Goal: Transaction & Acquisition: Obtain resource

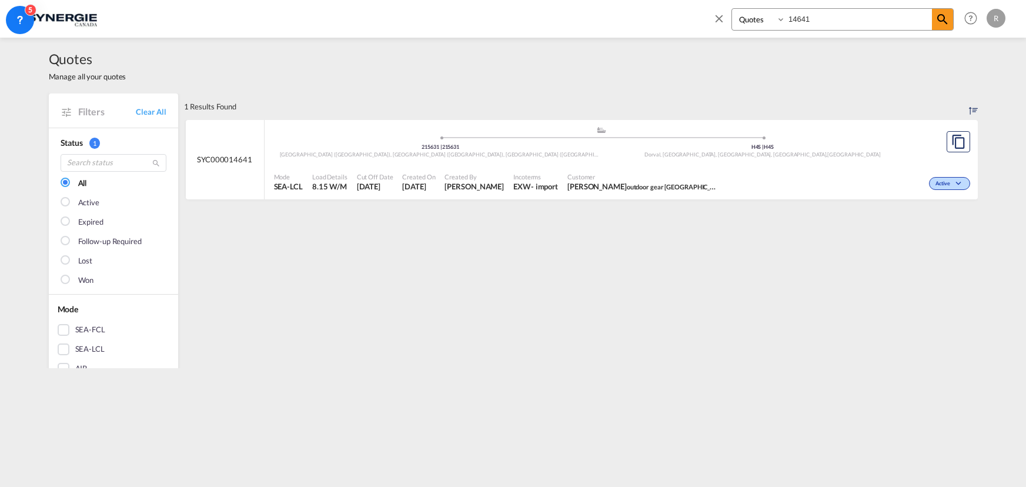
select select "Quotes"
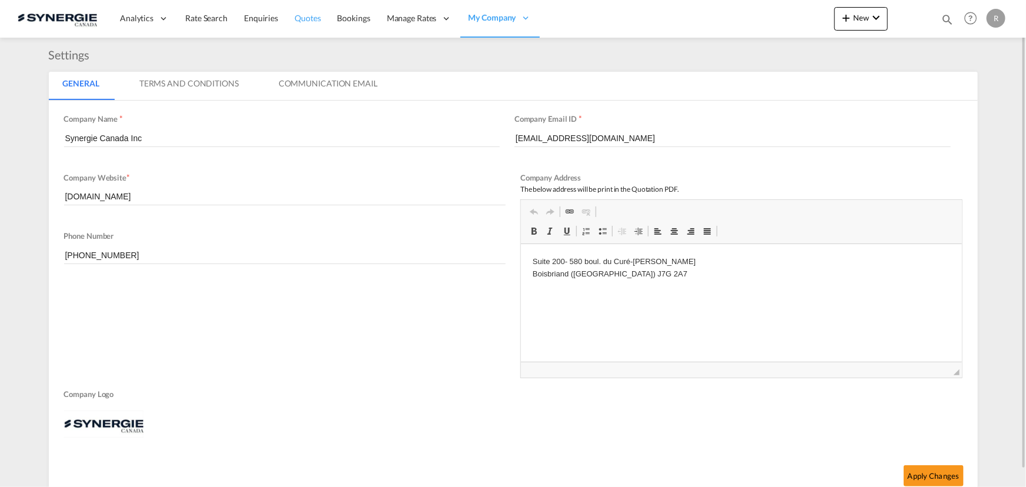
click at [309, 15] on span "Quotes" at bounding box center [308, 18] width 26 height 10
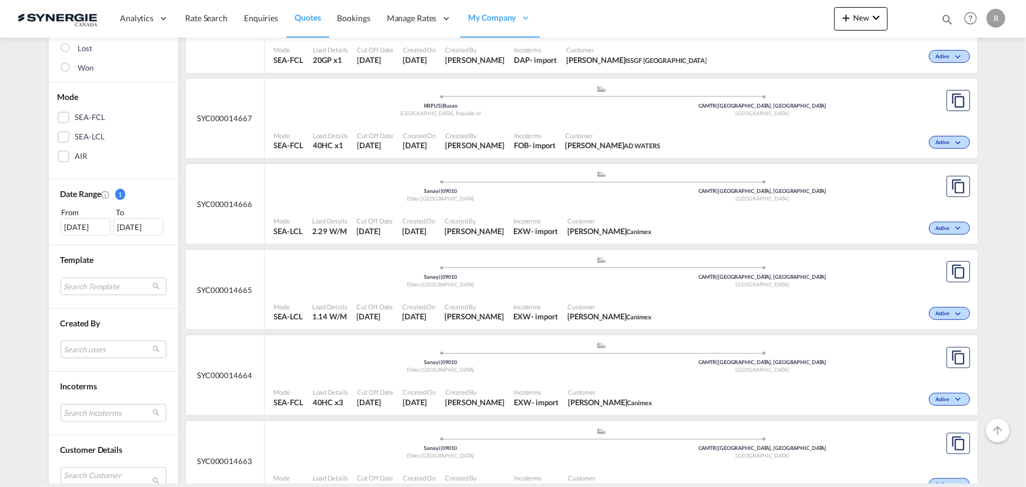
scroll to position [321, 0]
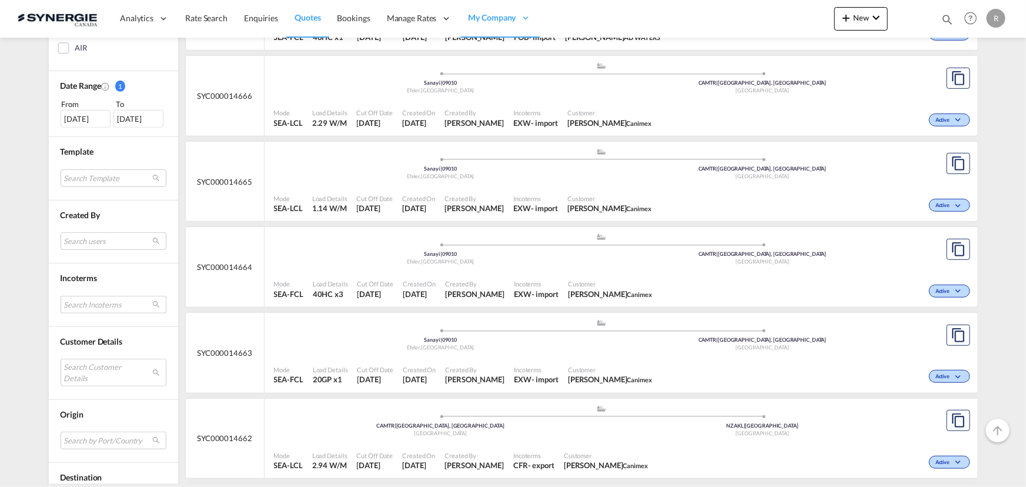
click at [98, 305] on md-select "Search Incoterms CIF-EXPORT cost,insurance and freight DAP-EXPORT delivered at …" at bounding box center [114, 305] width 106 height 18
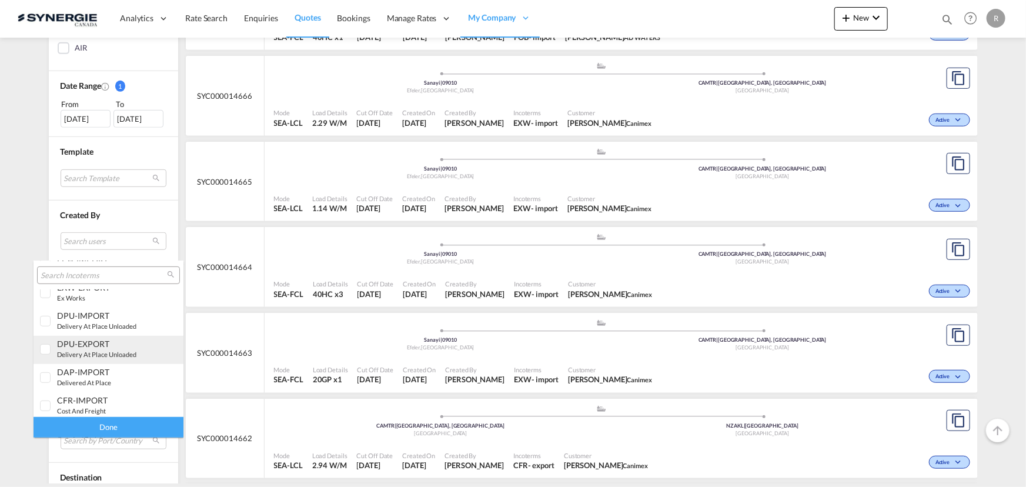
scroll to position [267, 0]
click at [96, 341] on div "EXW-EXPORT" at bounding box center [103, 341] width 92 height 10
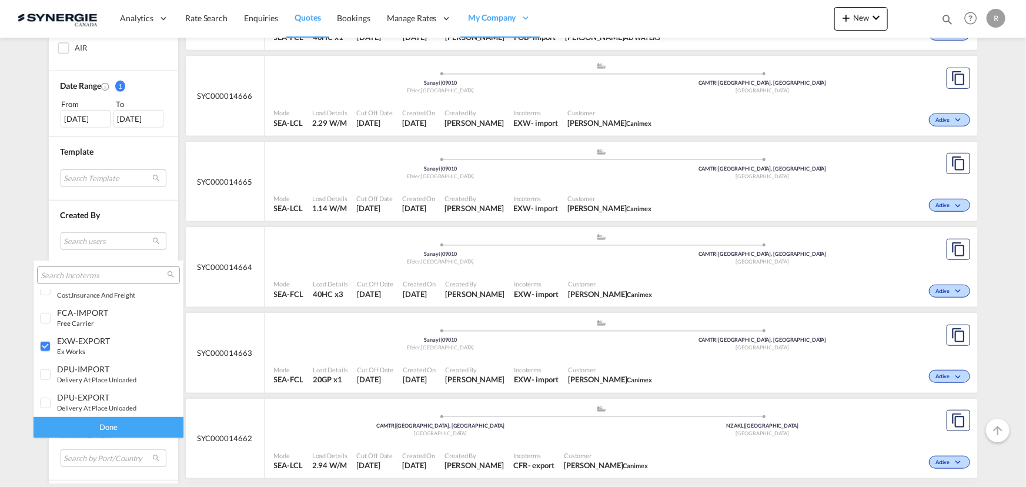
click at [115, 422] on div "Done" at bounding box center [109, 427] width 150 height 21
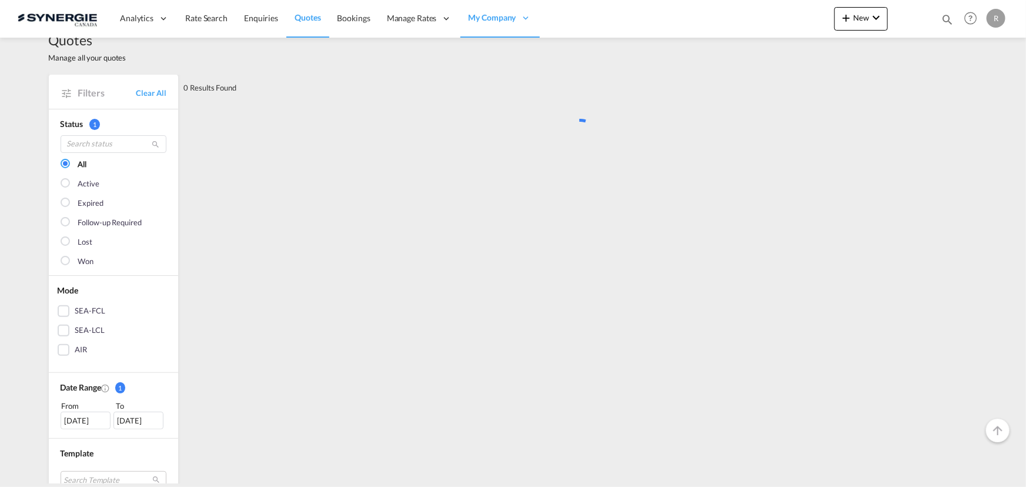
scroll to position [0, 0]
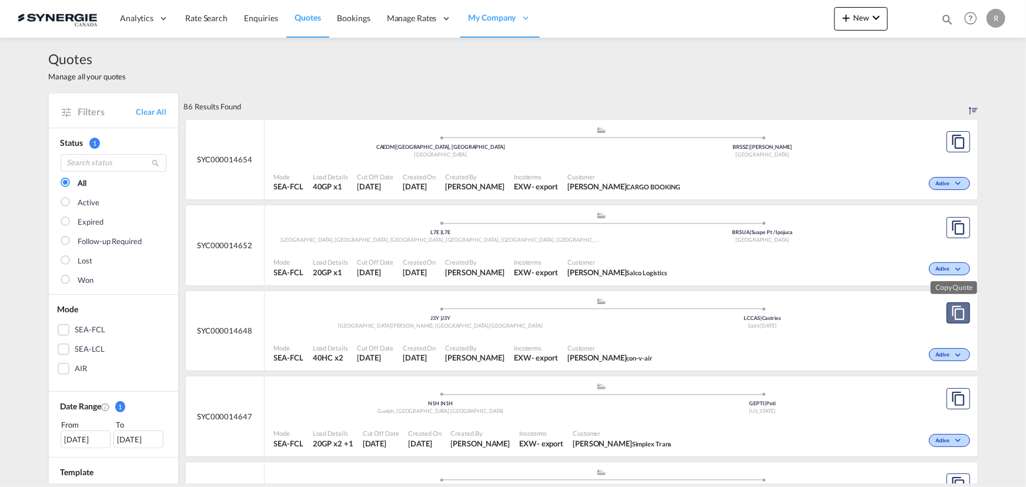
click at [947, 313] on button "Copy Quote" at bounding box center [959, 312] width 24 height 21
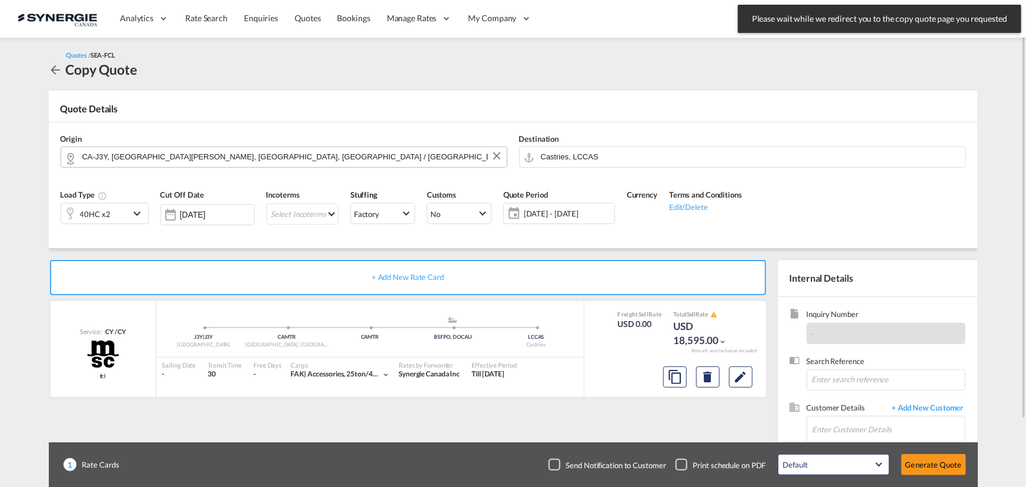
click at [324, 160] on input "CA-J3Y, Saint-Hubert, QC, Quebec / Québec" at bounding box center [291, 156] width 419 height 21
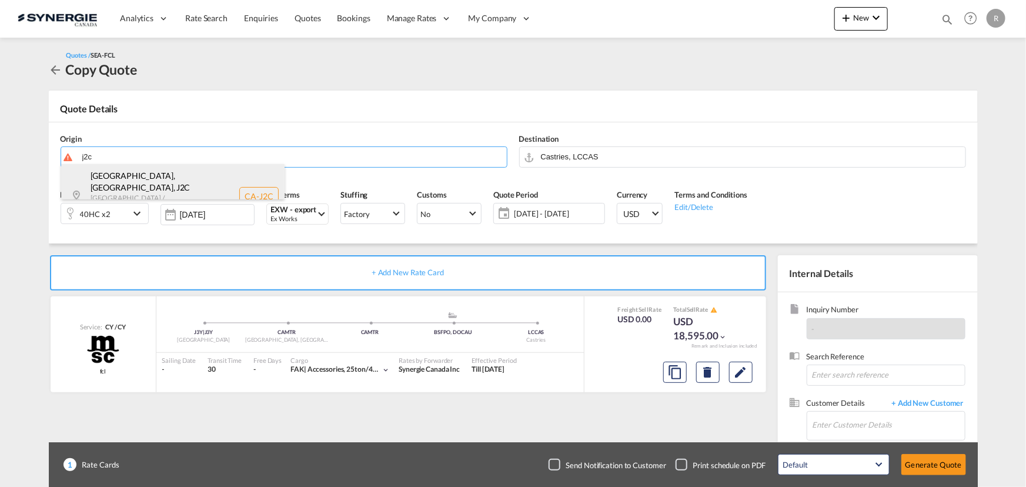
click at [146, 179] on div "Drummondville, QC , J2C Quebec / Québec , Canada CA-J2C" at bounding box center [173, 196] width 224 height 65
type input "CA-J2C, Drummondville, QC, Quebec / Québec"
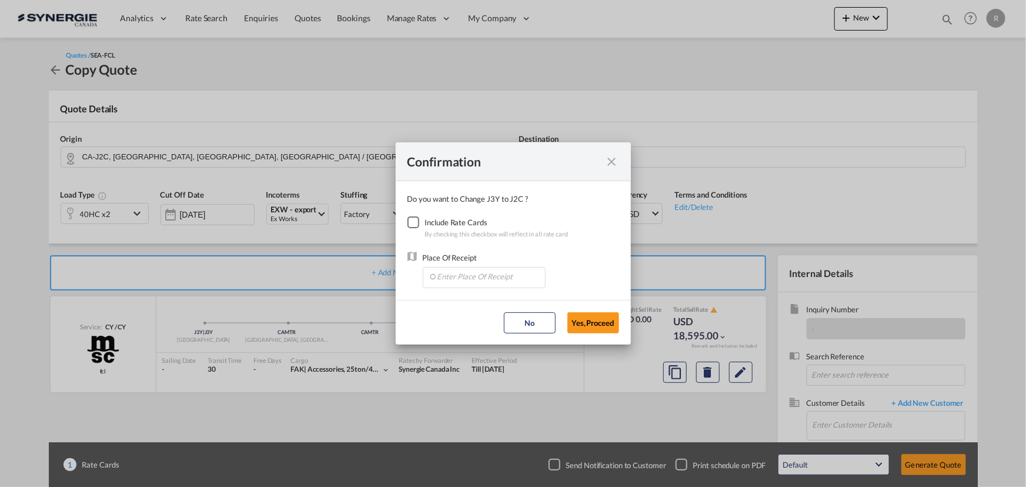
click at [419, 218] on div "Checkbox No Ink" at bounding box center [414, 222] width 12 height 12
click at [470, 282] on input "Enter Place Of Receipt" at bounding box center [487, 277] width 116 height 18
click at [471, 329] on span "CAMTR, Montreal, QC, Canada, North America, Americas" at bounding box center [668, 331] width 462 height 10
type input "CAMTR, Montreal, QC, Canada, North America, Americas"
click at [589, 320] on button "Yes,Proceed" at bounding box center [594, 322] width 52 height 21
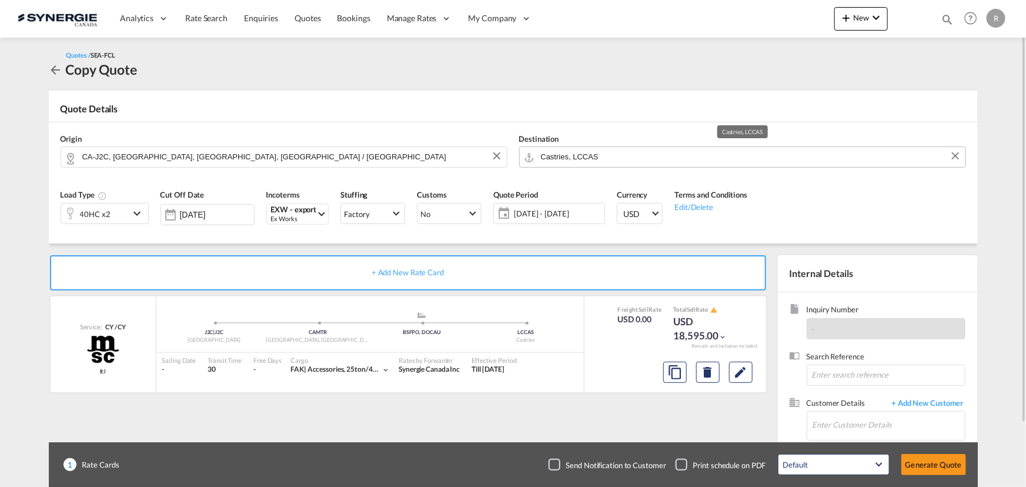
click at [638, 163] on input "Castries, LCCAS" at bounding box center [750, 156] width 419 height 21
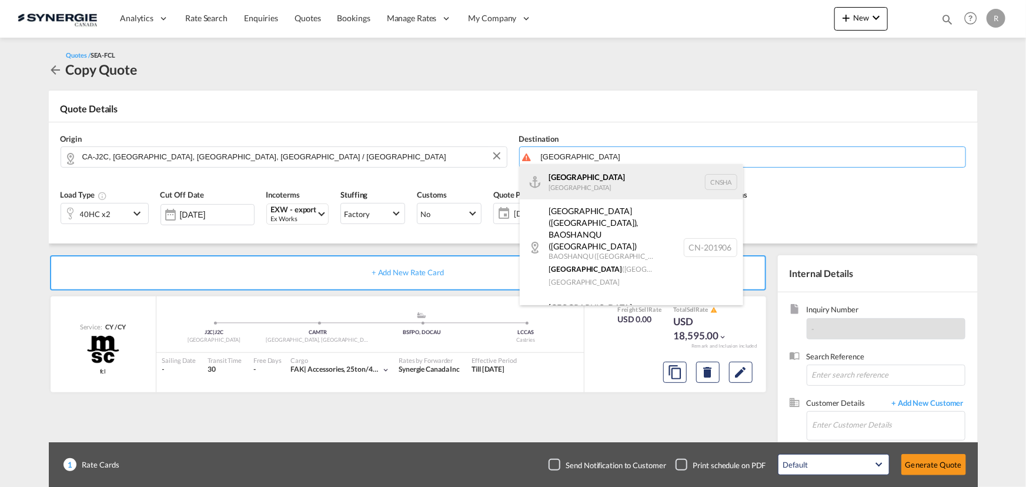
click at [574, 191] on div "Shanghai China CNSHA" at bounding box center [632, 181] width 224 height 35
type input "Shanghai, CNSHA"
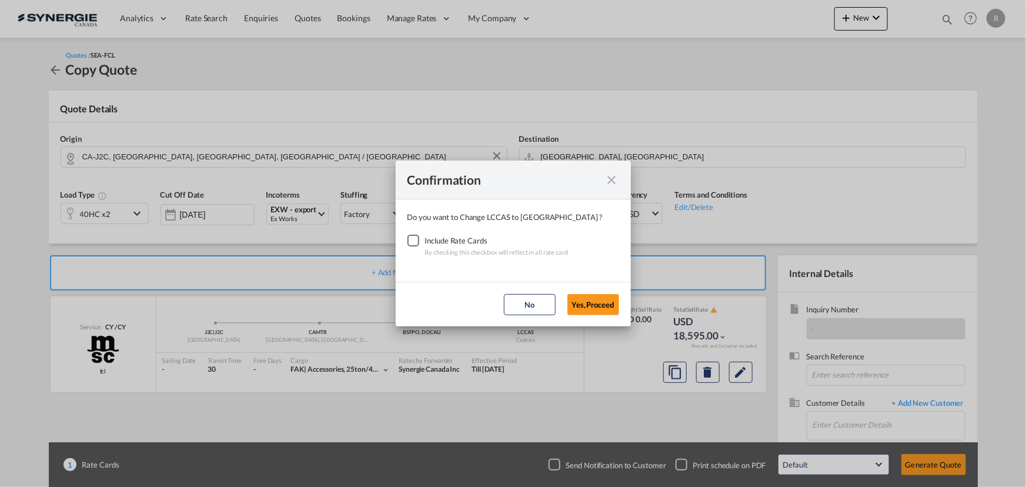
click at [418, 245] on div "Checkbox No Ink" at bounding box center [414, 241] width 12 height 12
click at [601, 306] on button "Yes,Proceed" at bounding box center [594, 304] width 52 height 21
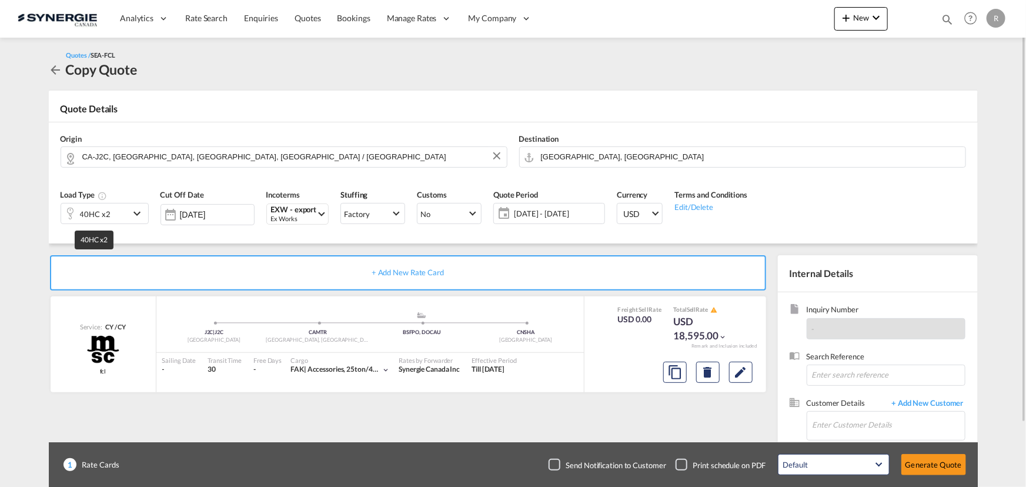
click at [108, 212] on div "40HC x2" at bounding box center [95, 214] width 31 height 16
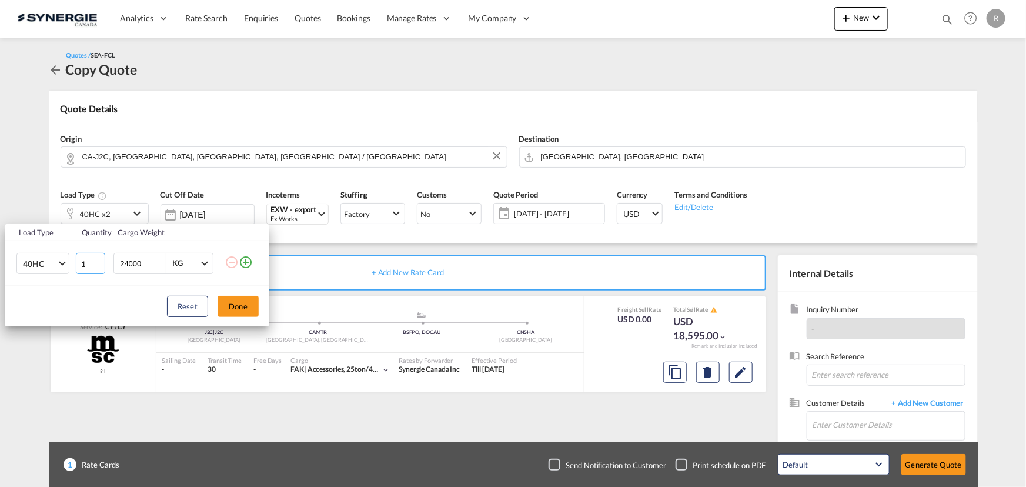
type input "1"
click at [99, 265] on input "1" at bounding box center [90, 263] width 29 height 21
drag, startPoint x: 151, startPoint y: 265, endPoint x: 68, endPoint y: 255, distance: 84.1
click at [68, 255] on tr "40HC 20GP 40GP 40HC 45HC 20RE 40RE 40HR 20OT 40OT 20FR 40FR 40NR 20NR 45S 20TK …" at bounding box center [137, 263] width 265 height 45
type input "20000"
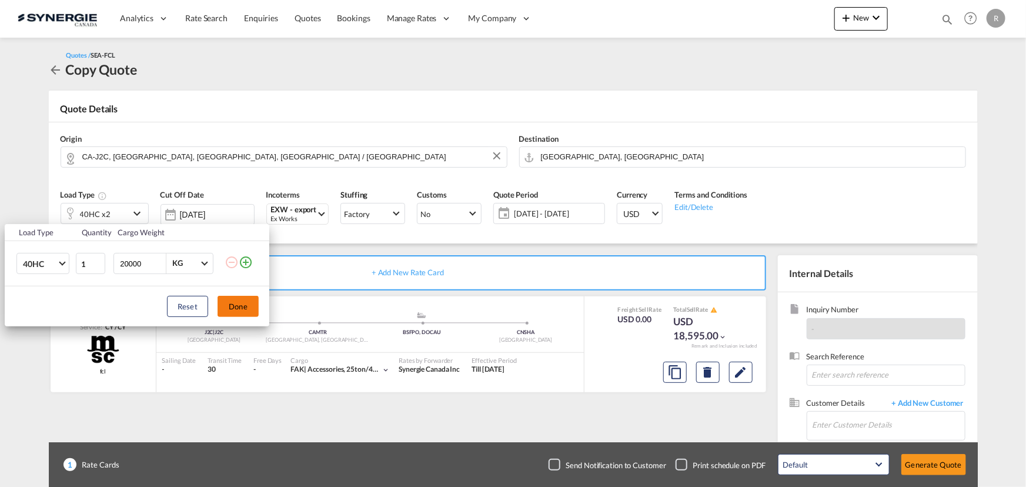
click at [249, 312] on button "Done" at bounding box center [238, 306] width 41 height 21
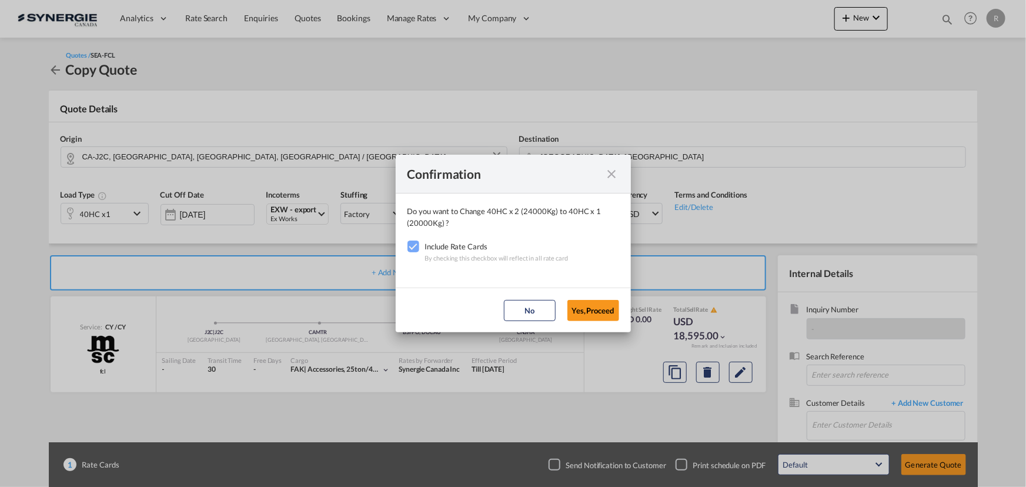
click at [595, 312] on button "Yes,Proceed" at bounding box center [594, 310] width 52 height 21
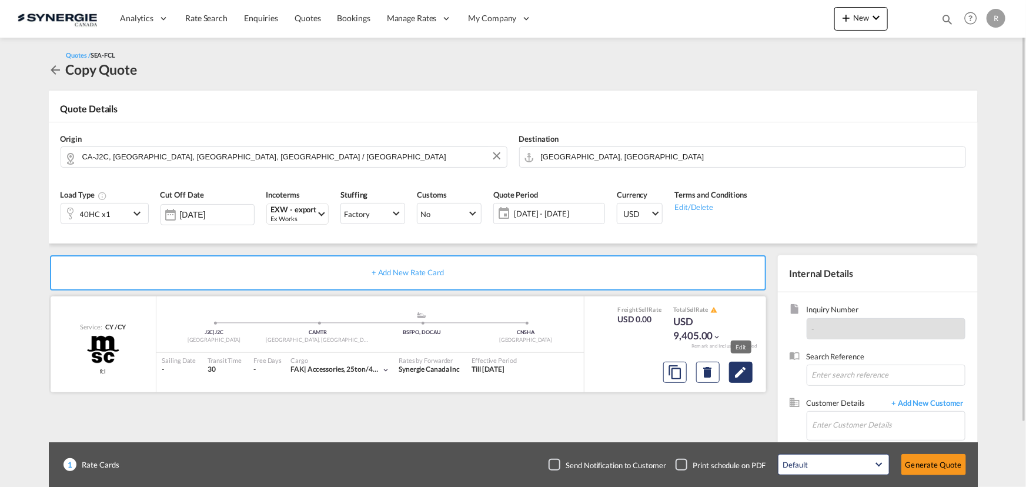
click at [736, 376] on md-icon "Edit" at bounding box center [741, 372] width 14 height 14
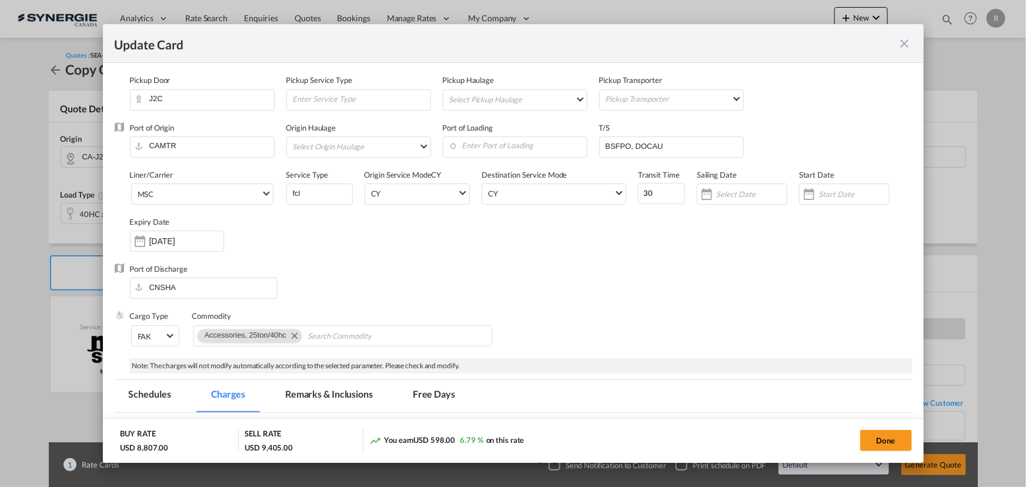
select select "per shipment"
select select "per B/L"
select select "per shipment"
select select "per equipment"
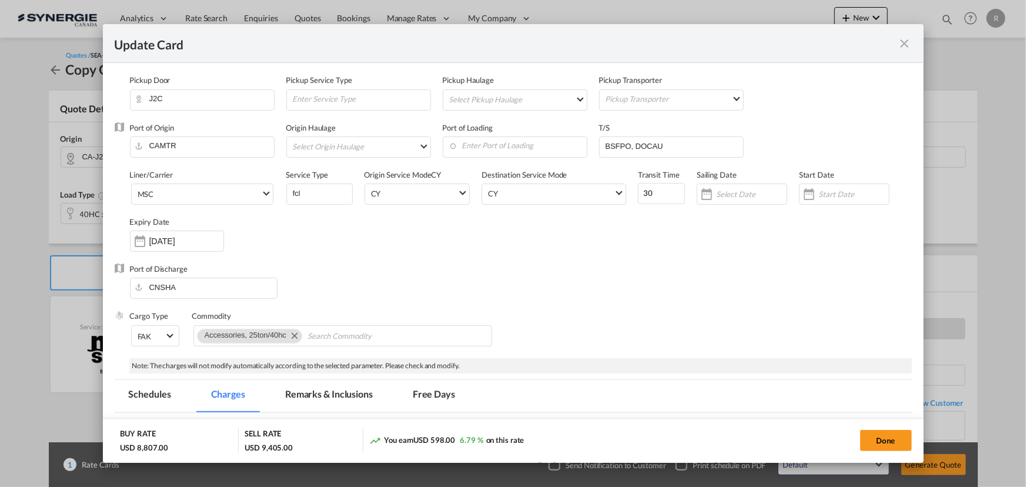
select select "per container"
click at [236, 200] on md-select-value "MSC" at bounding box center [204, 193] width 136 height 19
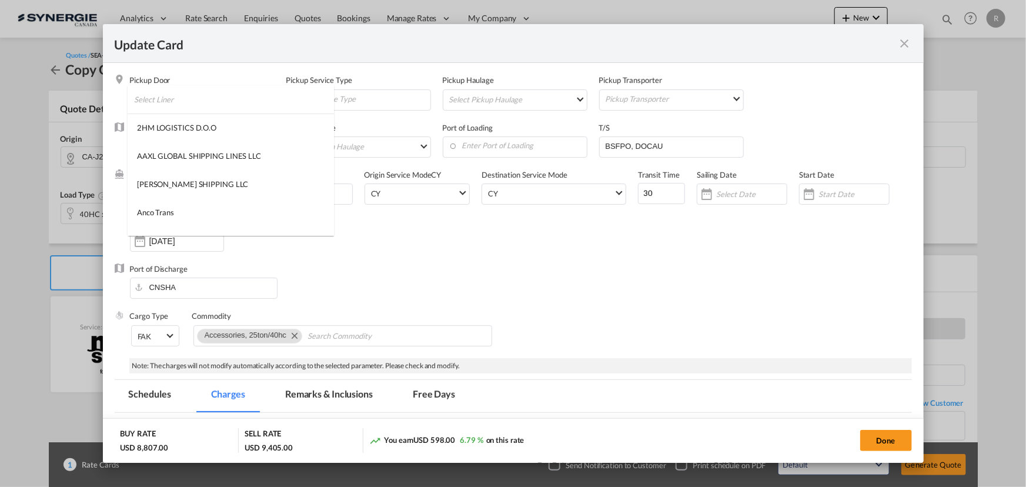
scroll to position [1571, 0]
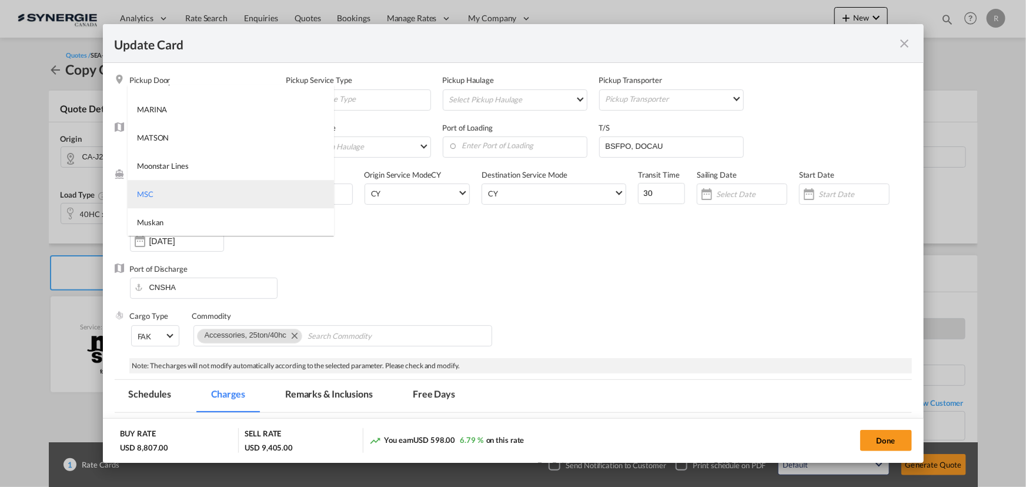
type md-option "41"
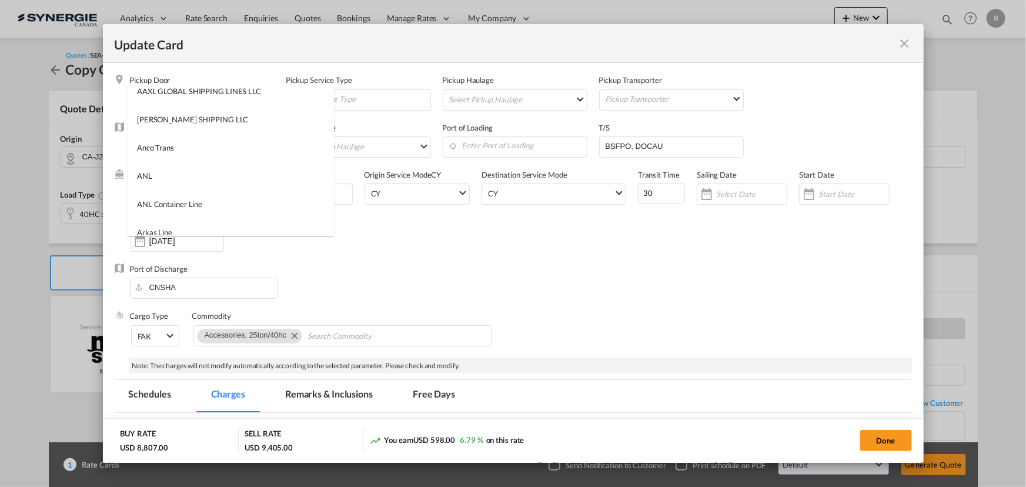
scroll to position [0, 0]
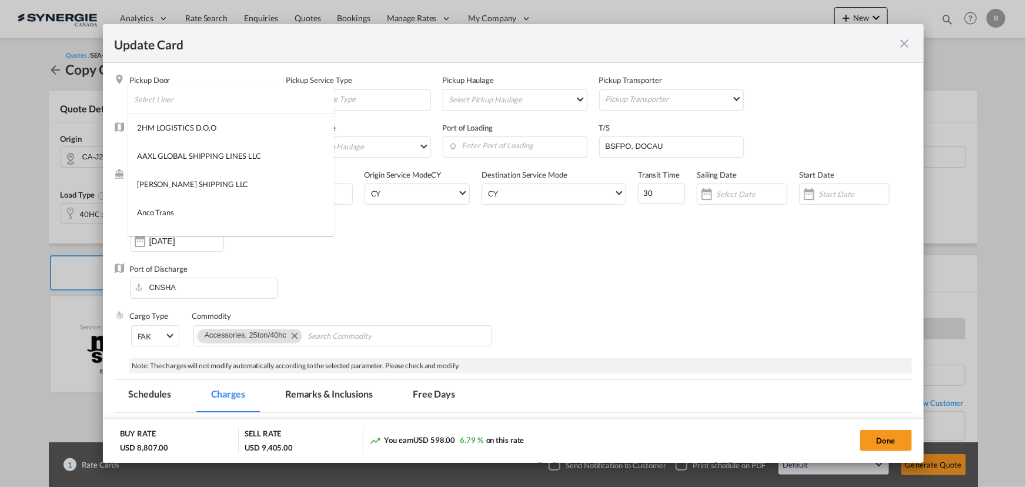
click at [259, 104] on input "search" at bounding box center [234, 99] width 200 height 28
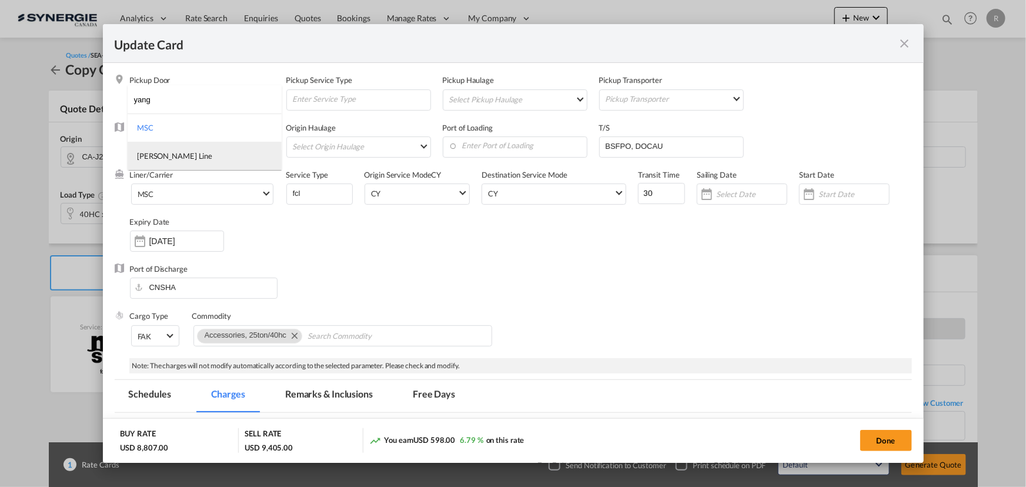
type input "yang"
click at [169, 159] on div "Yang Ming Line" at bounding box center [174, 156] width 75 height 11
drag, startPoint x: 648, startPoint y: 188, endPoint x: 592, endPoint y: 188, distance: 56.5
click at [592, 188] on div "Liner/Carrier Yang Ming Line Service Type fcl Origin Service Mode CY CY SD CY D…" at bounding box center [521, 216] width 782 height 94
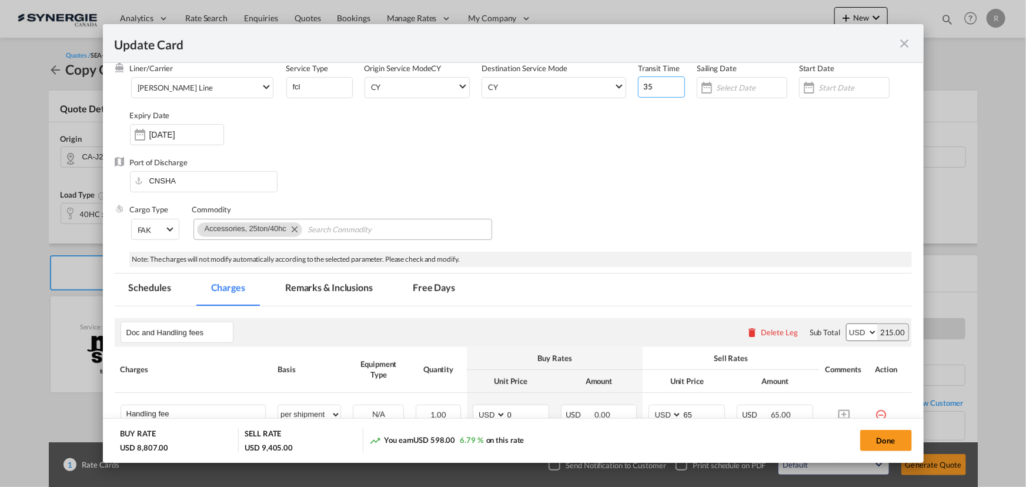
type input "35"
click at [294, 230] on md-icon "Remove Accessories, 25ton/40hc" at bounding box center [294, 229] width 14 height 14
click at [302, 225] on md-chips-wrap "Chips container with autocompletion. Enter the text area, type text to search, …" at bounding box center [343, 229] width 299 height 21
type input "Non DG"
click at [639, 180] on div "Port of Discharge CNSHA" at bounding box center [514, 180] width 798 height 47
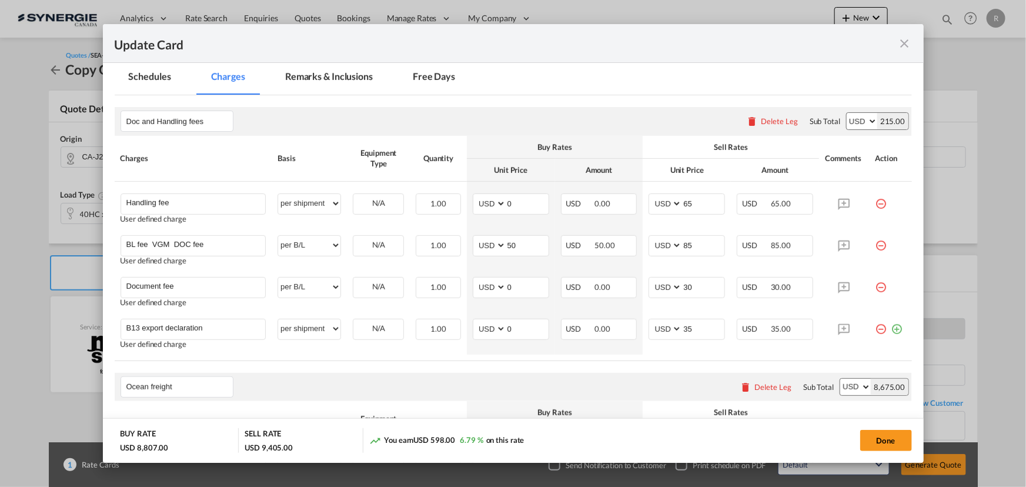
scroll to position [321, 0]
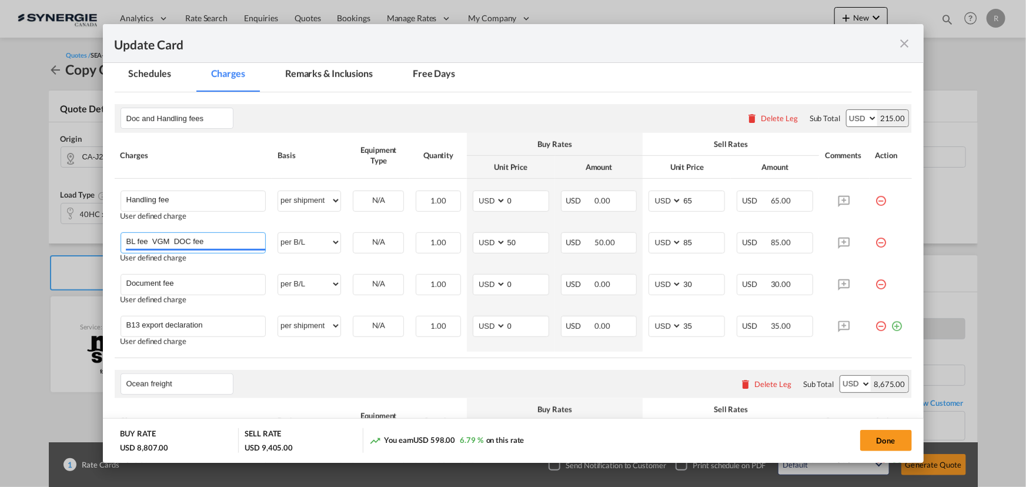
drag, startPoint x: 149, startPoint y: 238, endPoint x: 48, endPoint y: 212, distance: 105.0
click at [86, 229] on div "Update Card Pickup Door J2C Pickup Service Type Pickup Haulage Select Pickup Ha…" at bounding box center [513, 243] width 1026 height 487
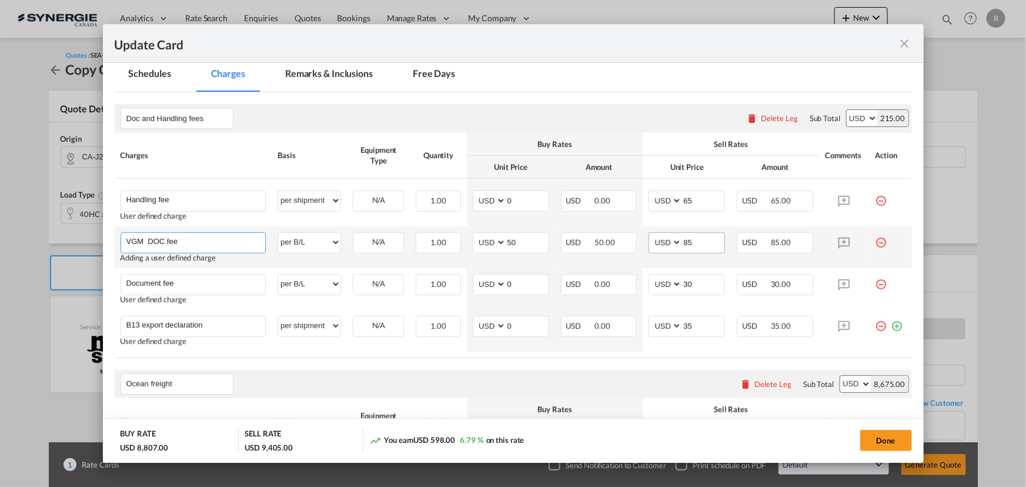
type input "VGM DOC fee"
drag, startPoint x: 700, startPoint y: 243, endPoint x: 635, endPoint y: 240, distance: 65.4
click at [635, 240] on tr "VGM DOC fee Please Enter User Defined Charges Cannot Be Published Adding a user…" at bounding box center [514, 247] width 798 height 42
type input "35"
drag, startPoint x: 519, startPoint y: 239, endPoint x: 454, endPoint y: 237, distance: 65.3
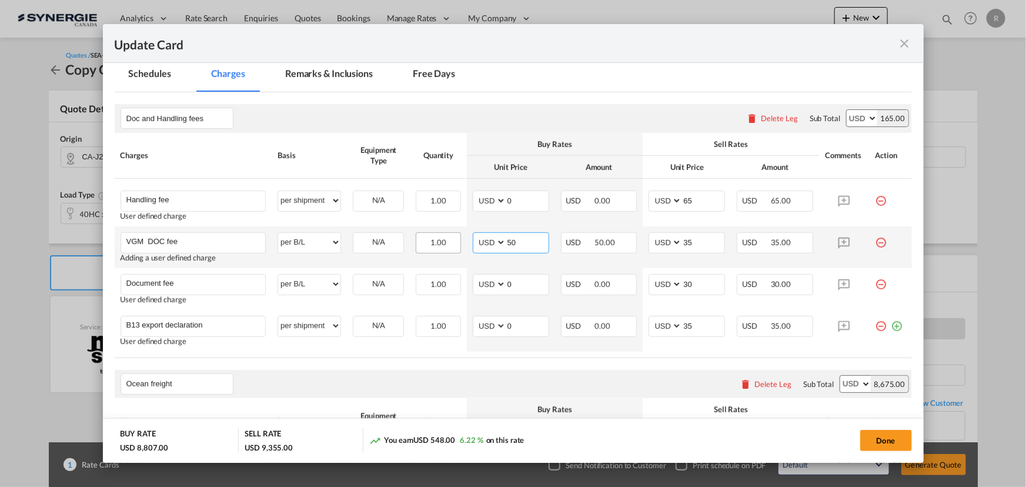
click at [454, 237] on tr "VGM DOC fee Please Enter User Defined Charges Cannot Be Published Adding a user…" at bounding box center [514, 247] width 798 height 42
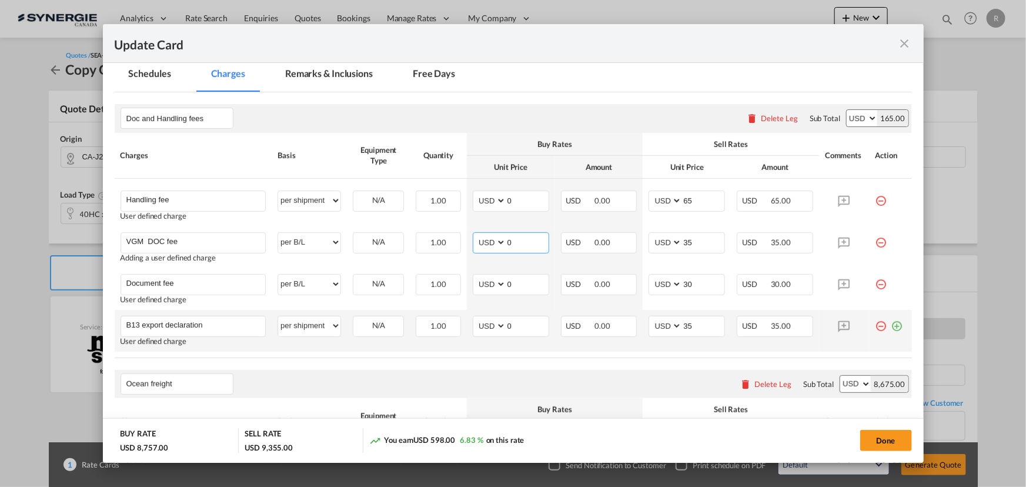
type input "0"
click at [892, 328] on md-icon "icon-plus-circle-outline green-400-fg" at bounding box center [898, 322] width 12 height 12
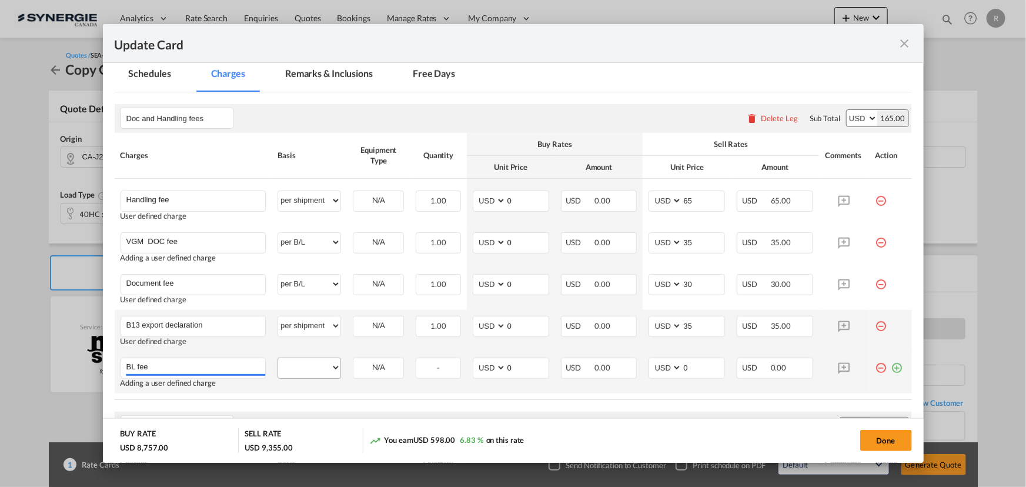
type input "BL fee"
click at [314, 371] on select "per equipment per container per B/L per shipping bill per shipment per pallet p…" at bounding box center [309, 367] width 62 height 19
select select "per shipment"
click at [278, 358] on select "per equipment per container per B/L per shipping bill per shipment per pallet p…" at bounding box center [309, 367] width 62 height 19
drag, startPoint x: 694, startPoint y: 369, endPoint x: 646, endPoint y: 367, distance: 47.7
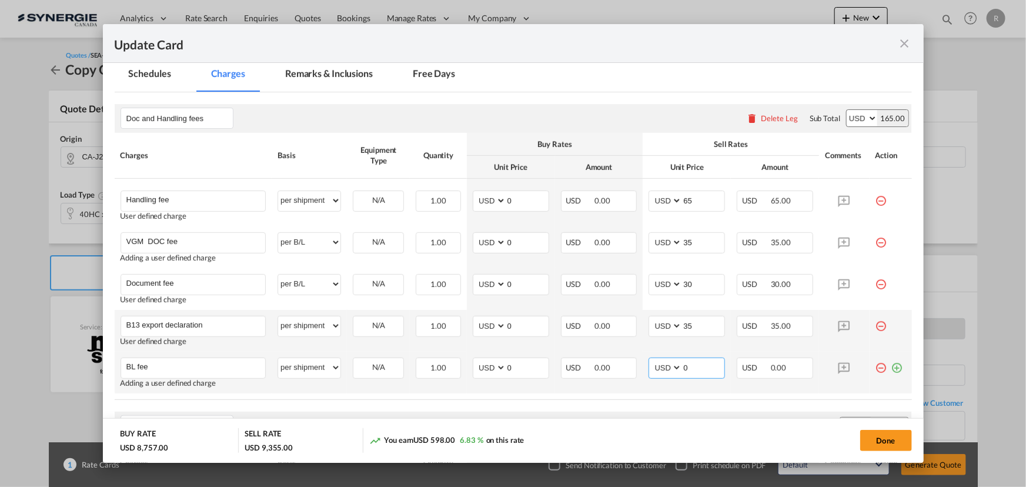
click at [649, 367] on md-input-container "AED AFN ALL AMD ANG AOA ARS AUD AWG AZN BAM BBD BDT BGN BHD BIF BMD BND BOB BRL…" at bounding box center [687, 368] width 76 height 21
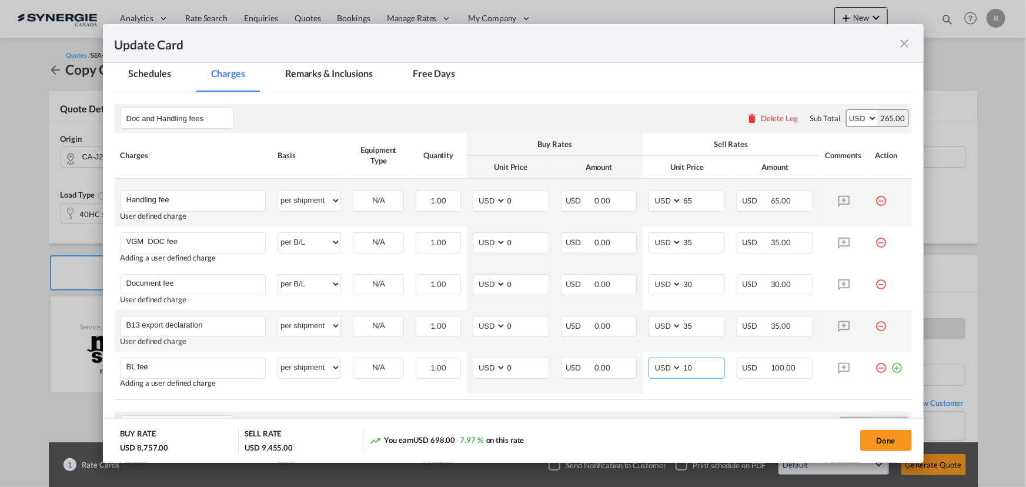
type input "1"
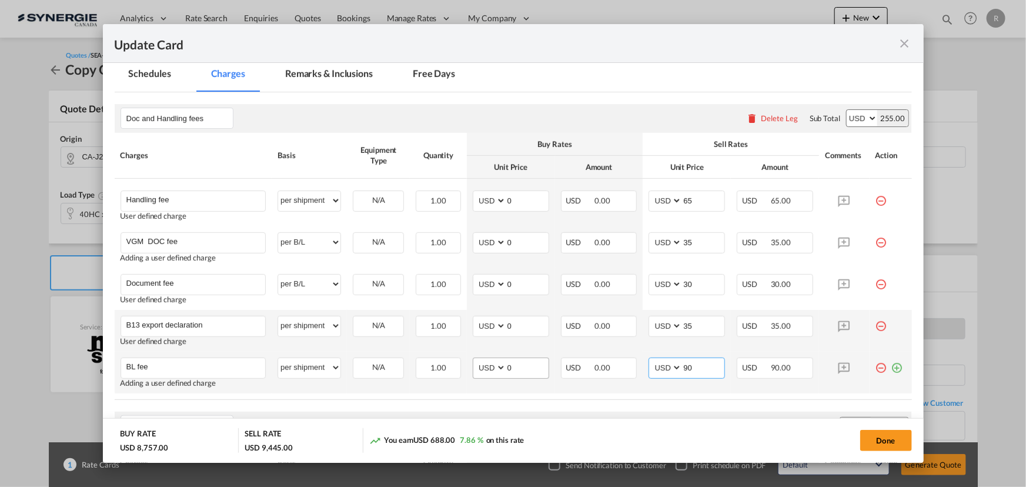
type input "90"
drag, startPoint x: 517, startPoint y: 366, endPoint x: 476, endPoint y: 366, distance: 41.2
click at [476, 366] on md-input-container "AED AFN ALL AMD ANG AOA ARS AUD AWG AZN BAM BBD BDT BGN BHD BIF BMD BND BOB BRL…" at bounding box center [511, 368] width 76 height 21
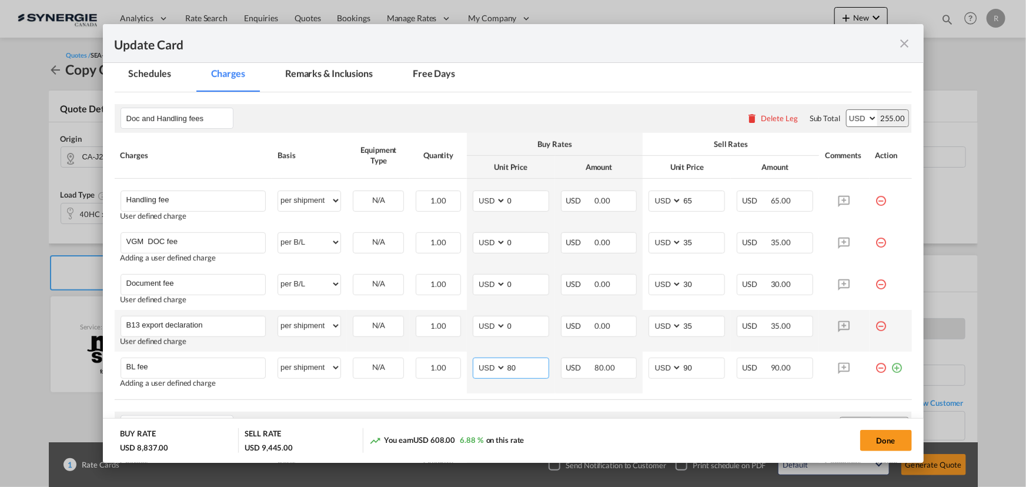
scroll to position [374, 0]
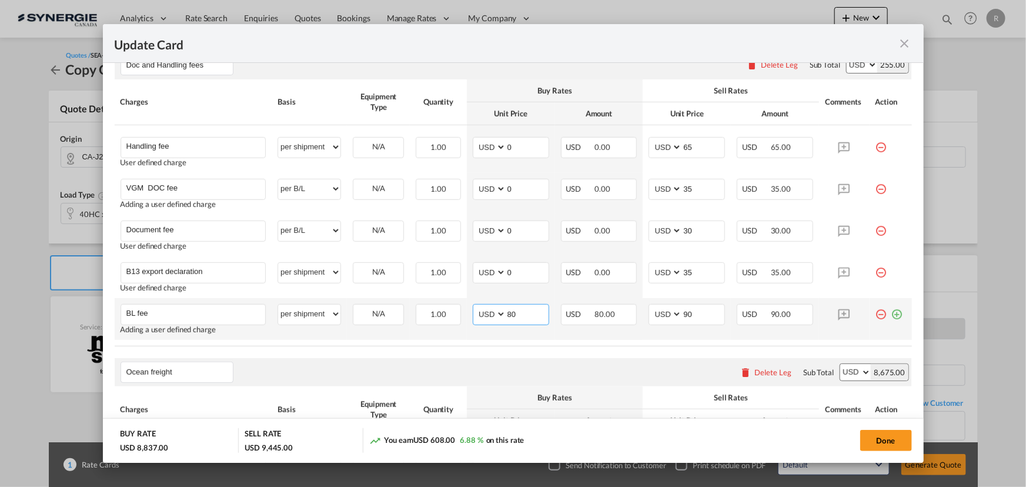
type input "80"
click at [892, 316] on md-icon "icon-plus-circle-outline green-400-fg" at bounding box center [898, 310] width 12 height 12
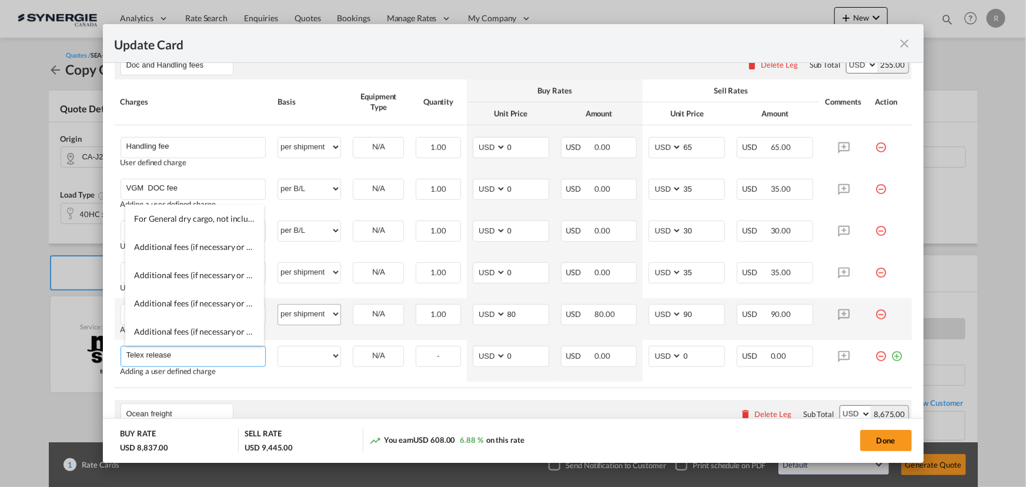
type input "Telex release"
click at [312, 311] on select "per equipment per container per B/L per shipping bill per shipment per pallet p…" at bounding box center [309, 314] width 62 height 19
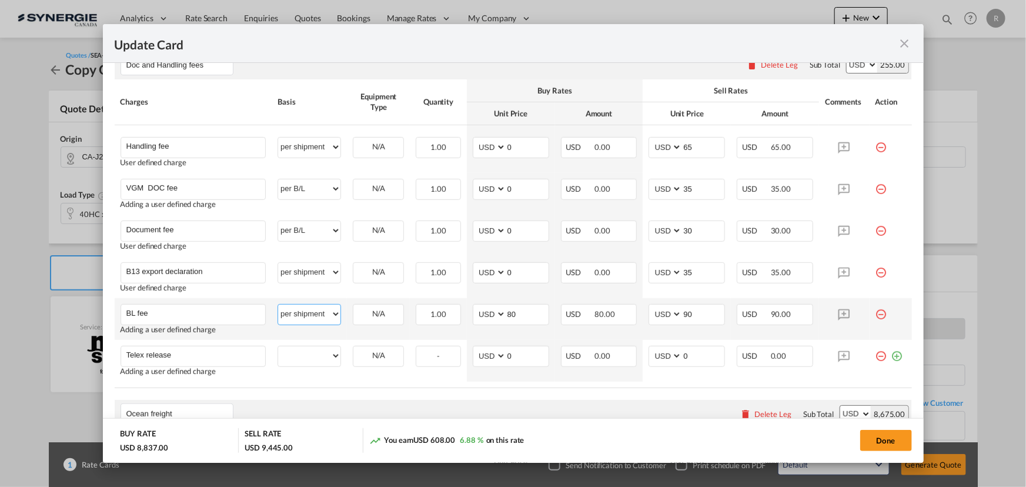
select select "per B/L"
click at [278, 305] on select "per equipment per container per B/L per shipping bill per shipment per pallet p…" at bounding box center [309, 314] width 62 height 19
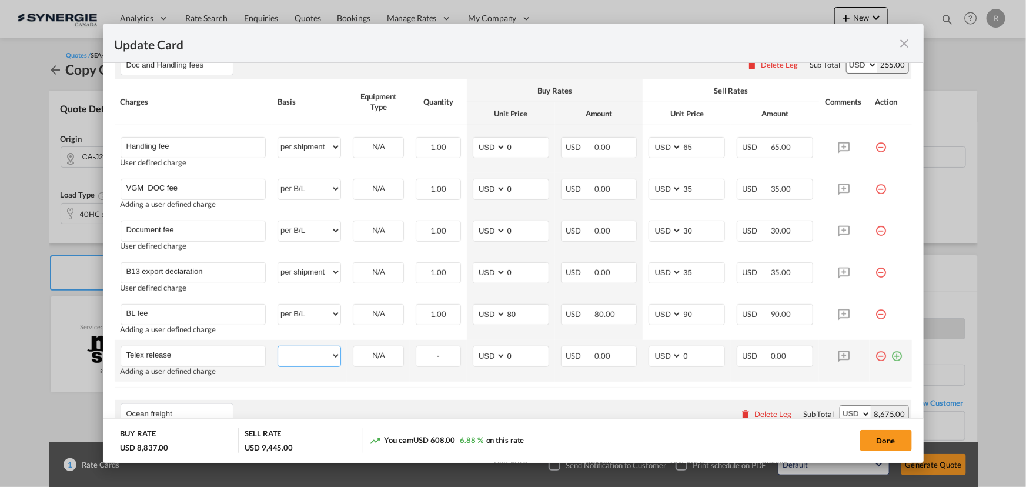
click at [312, 362] on select "per equipment per container per B/L per shipping bill per shipment per pallet p…" at bounding box center [309, 355] width 62 height 19
select select "per B/L"
click at [278, 346] on select "per equipment per container per B/L per shipping bill per shipment per pallet p…" at bounding box center [309, 355] width 62 height 19
drag, startPoint x: 521, startPoint y: 356, endPoint x: 478, endPoint y: 352, distance: 43.1
click at [478, 352] on md-input-container "AED AFN ALL AMD ANG AOA ARS AUD AWG AZN BAM BBD BDT BGN BHD BIF BMD BND BOB BRL…" at bounding box center [511, 356] width 76 height 21
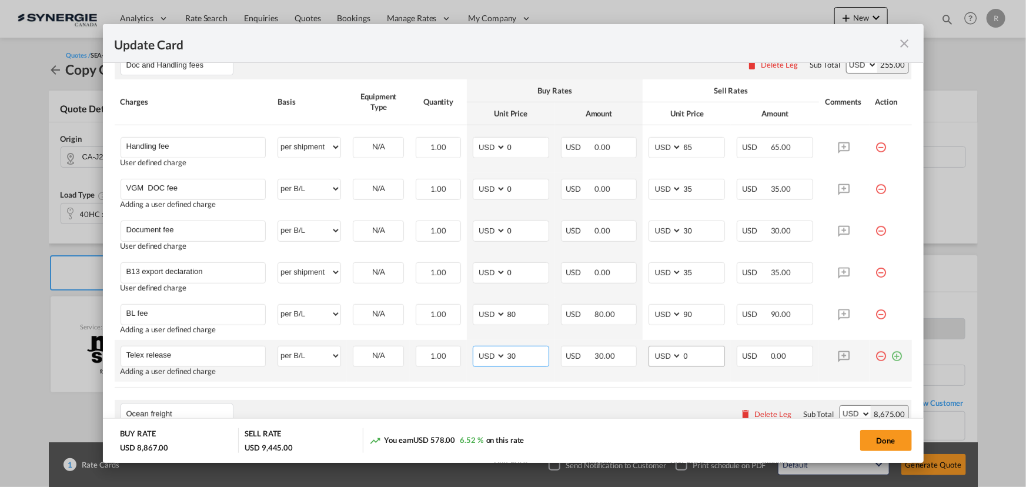
type input "30"
drag, startPoint x: 684, startPoint y: 352, endPoint x: 635, endPoint y: 352, distance: 49.4
click at [635, 352] on tr "Telex release Please Enter User Defined Charges Cannot Be Published Adding a us…" at bounding box center [514, 361] width 798 height 42
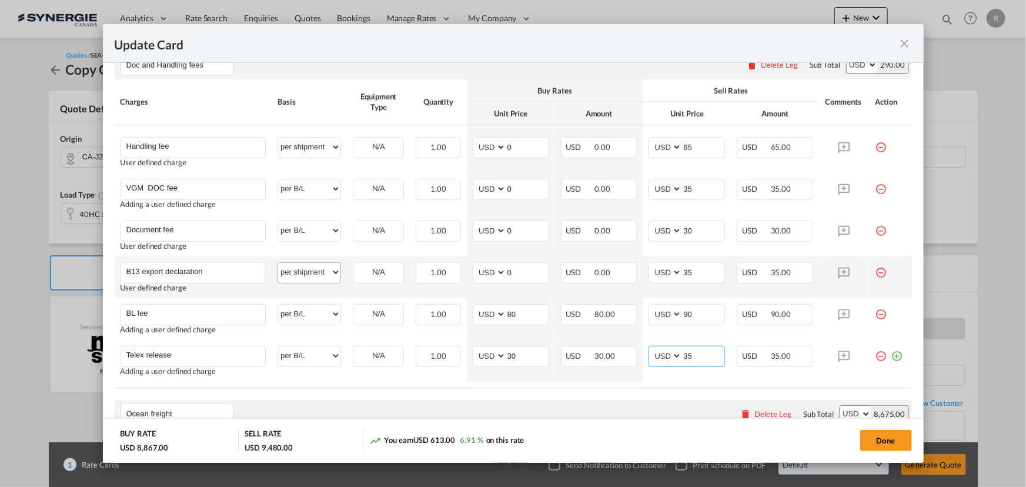
type input "35"
click at [299, 276] on select "per equipment per container per B/L per shipping bill per shipment per pallet p…" at bounding box center [309, 272] width 62 height 19
select select "per_declaration"
click at [278, 263] on select "per equipment per container per B/L per shipping bill per shipment per pallet p…" at bounding box center [309, 272] width 62 height 19
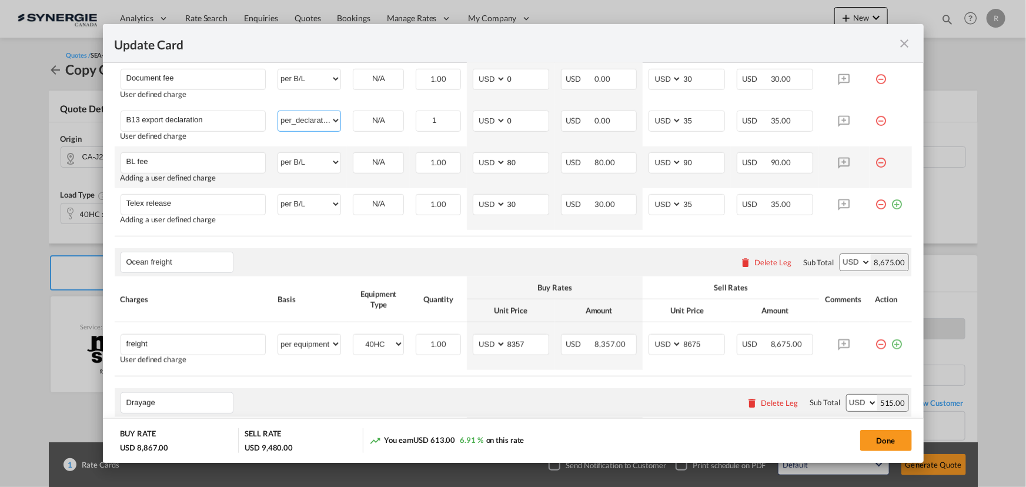
scroll to position [535, 0]
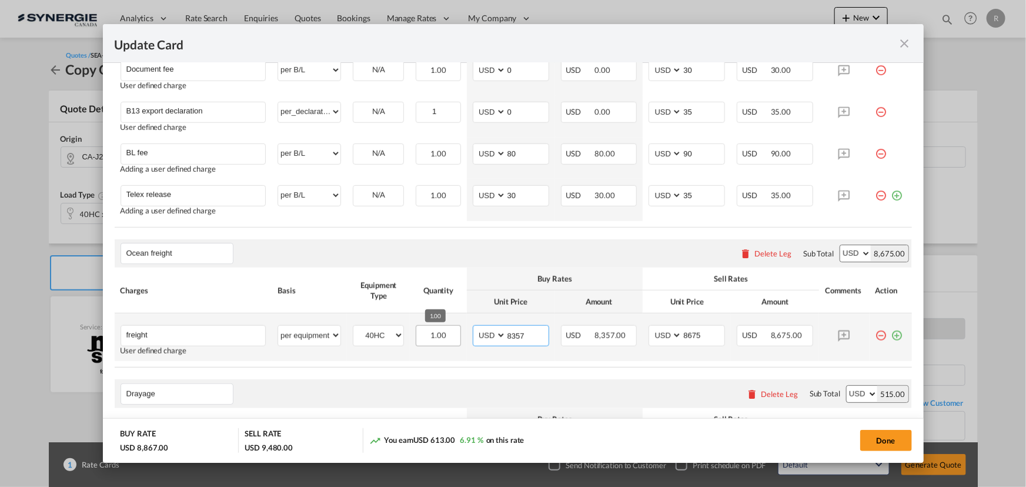
drag, startPoint x: 526, startPoint y: 335, endPoint x: 437, endPoint y: 334, distance: 89.4
click at [437, 334] on tr "freight Please Enter User Defined Charges Cannot Be Published User defined char…" at bounding box center [514, 338] width 798 height 48
type input "1250"
drag, startPoint x: 705, startPoint y: 334, endPoint x: 643, endPoint y: 335, distance: 62.4
click at [643, 335] on td "AED AFN ALL AMD ANG AOA ARS AUD AWG AZN BAM BBD BDT BGN BHD BIF BMD BND BOB BRL…" at bounding box center [687, 338] width 88 height 48
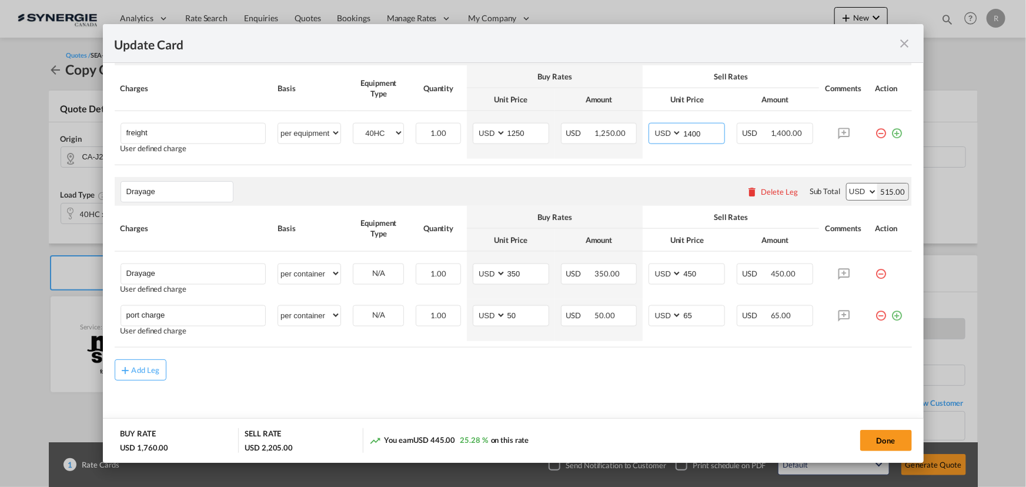
scroll to position [739, 0]
type input "1400"
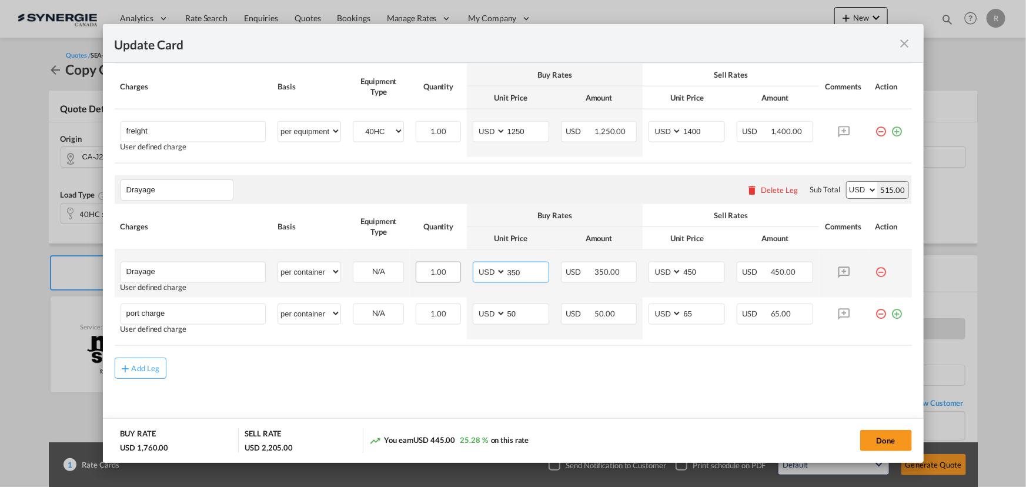
drag, startPoint x: 525, startPoint y: 272, endPoint x: 453, endPoint y: 271, distance: 71.8
click at [453, 271] on tr "Drayage Please Enter User Defined Charges Cannot Be Published User defined char…" at bounding box center [514, 274] width 798 height 48
type input "600"
drag, startPoint x: 702, startPoint y: 264, endPoint x: 667, endPoint y: 264, distance: 35.3
click at [667, 264] on md-input-container "AED AFN ALL AMD ANG AOA ARS AUD AWG AZN BAM BBD BDT BGN BHD BIF BMD BND BOB BRL…" at bounding box center [687, 272] width 76 height 21
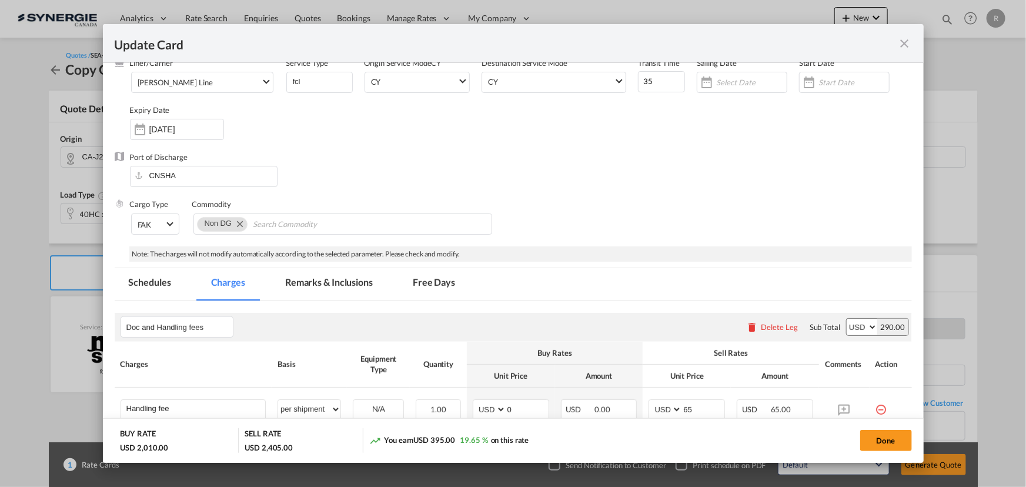
scroll to position [97, 0]
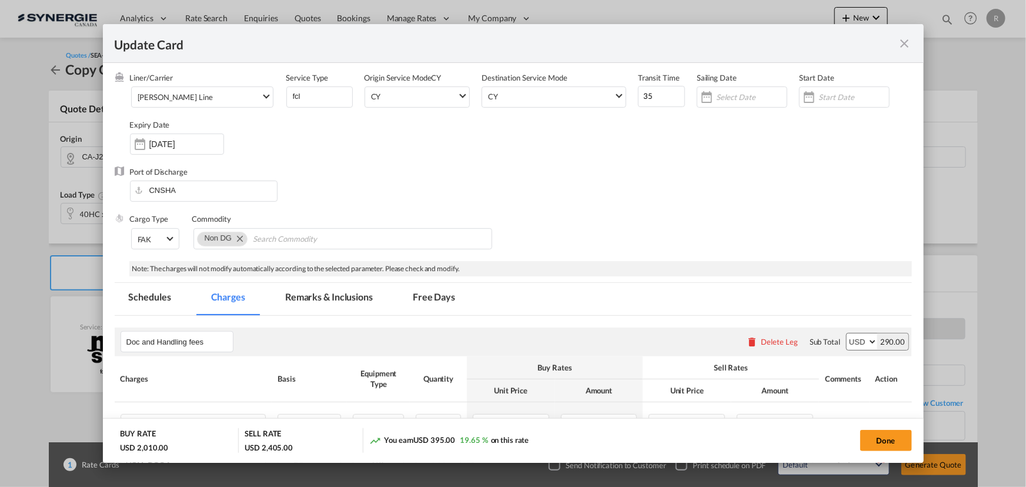
type input "650"
click at [341, 296] on md-tab-item "Remarks & Inclusions" at bounding box center [329, 299] width 116 height 32
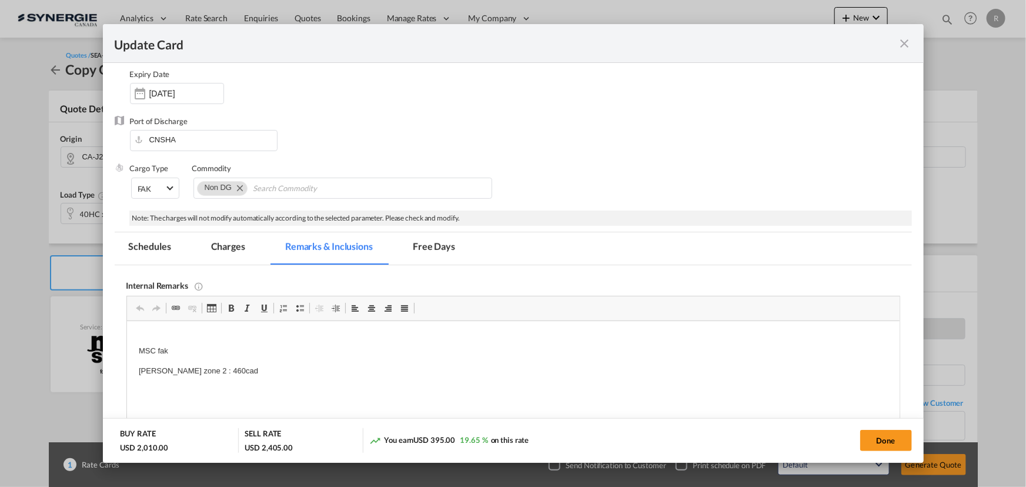
scroll to position [204, 0]
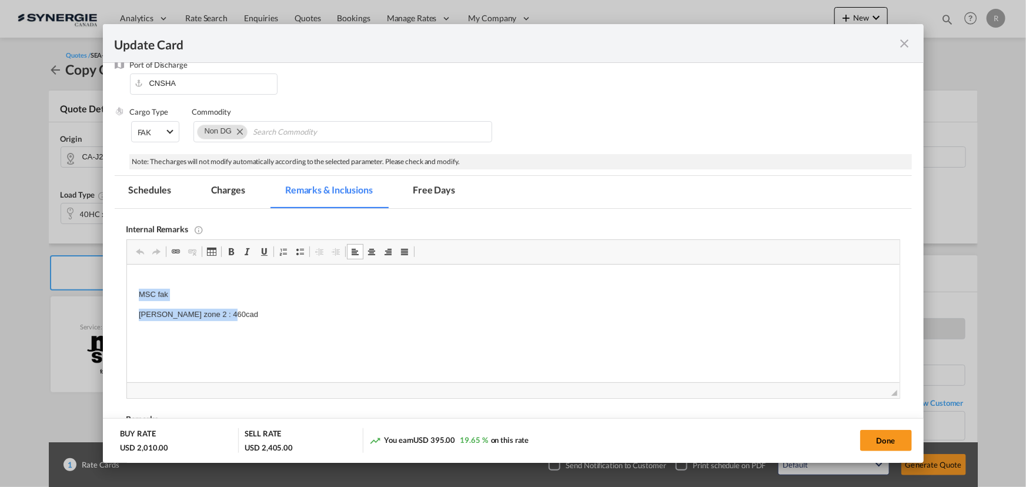
drag, startPoint x: 136, startPoint y: 295, endPoint x: 269, endPoint y: 304, distance: 133.9
click at [256, 314] on p "Lafrance zone 2 : 460cad" at bounding box center [512, 315] width 749 height 12
drag, startPoint x: 168, startPoint y: 314, endPoint x: 268, endPoint y: 314, distance: 100.0
click at [268, 314] on p "Lafrance zone 2 : 460cad" at bounding box center [512, 315] width 749 height 12
drag, startPoint x: 134, startPoint y: 293, endPoint x: 239, endPoint y: 296, distance: 104.7
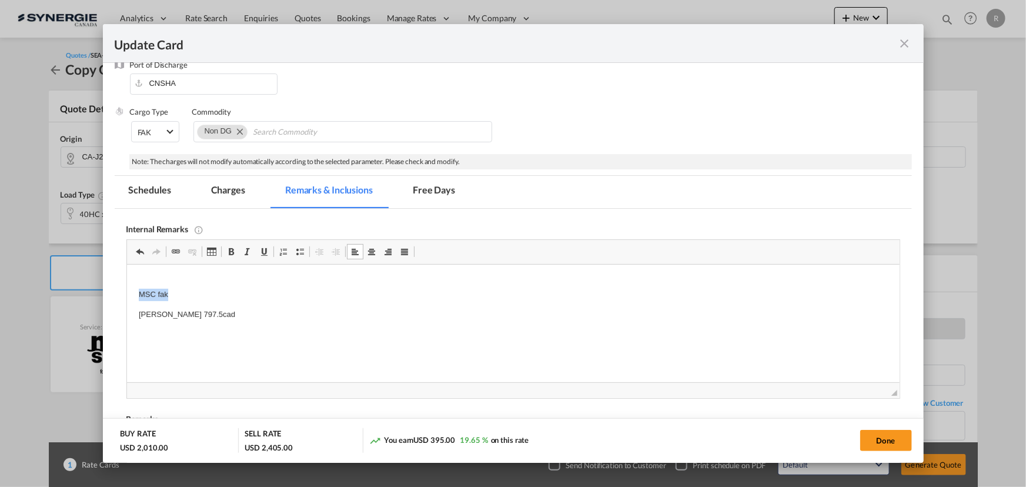
click at [239, 296] on html "MSC fak Lafrance 797.5cad" at bounding box center [512, 299] width 773 height 68
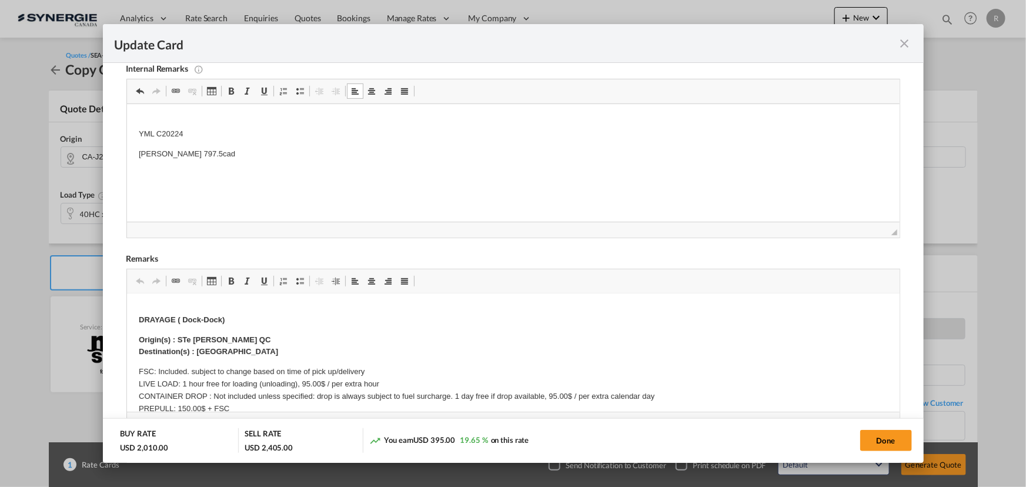
scroll to position [214, 0]
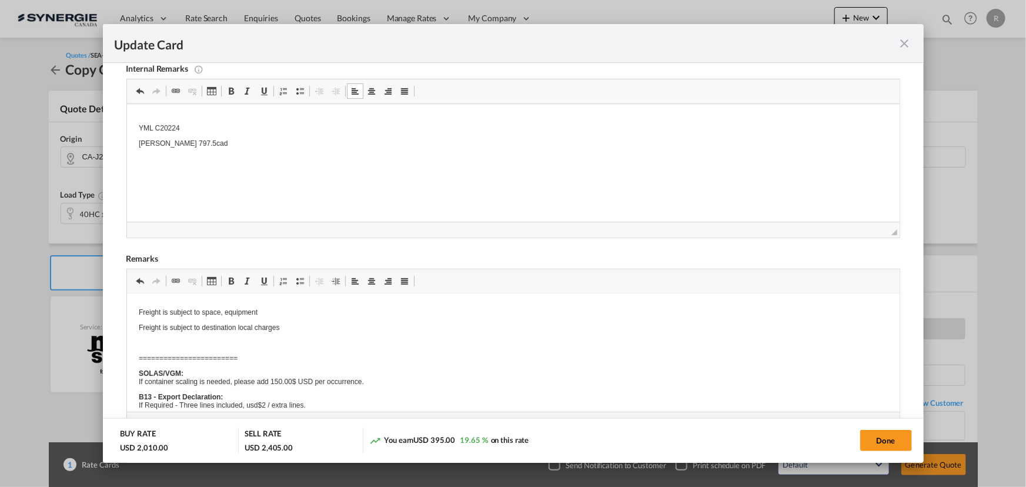
click at [208, 344] on body "Freight is subject to space, equipment Freight is subject to destination local …" at bounding box center [512, 492] width 749 height 398
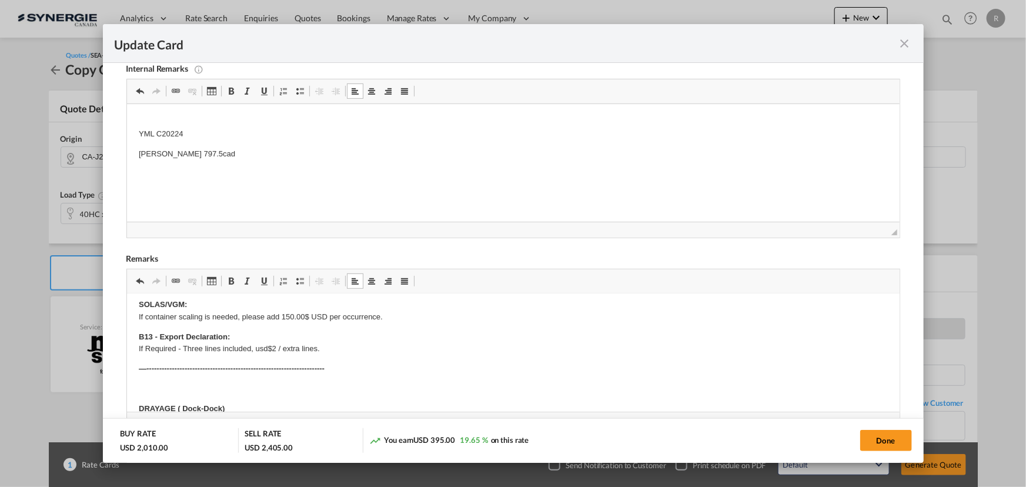
scroll to position [160, 0]
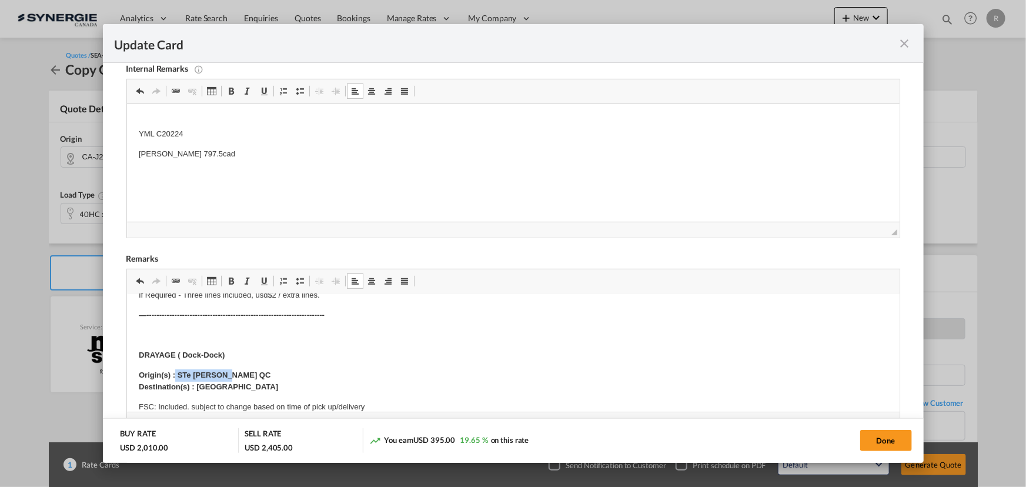
drag, startPoint x: 175, startPoint y: 372, endPoint x: 238, endPoint y: 370, distance: 63.0
click at [238, 370] on p "Origin(s) : STe Julie QC Destination(s) : Montreal" at bounding box center [512, 381] width 749 height 25
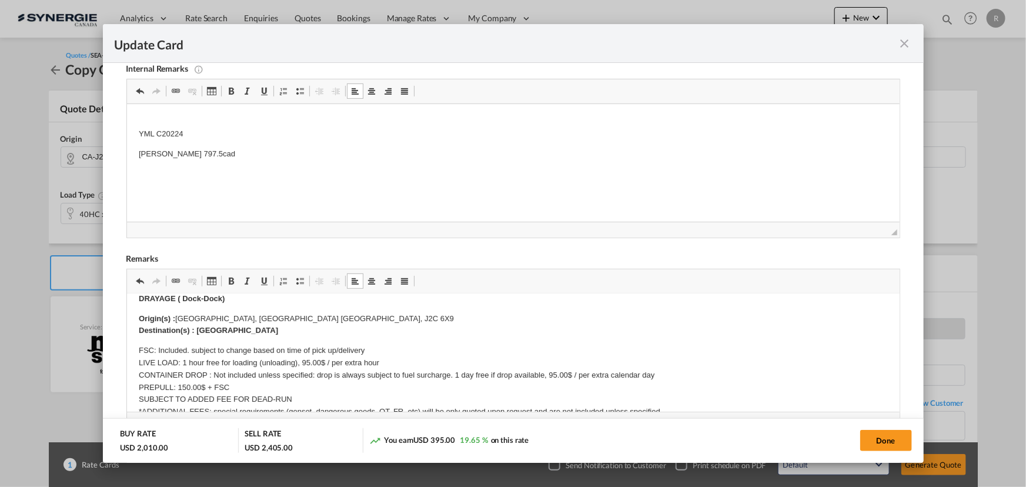
scroll to position [267, 0]
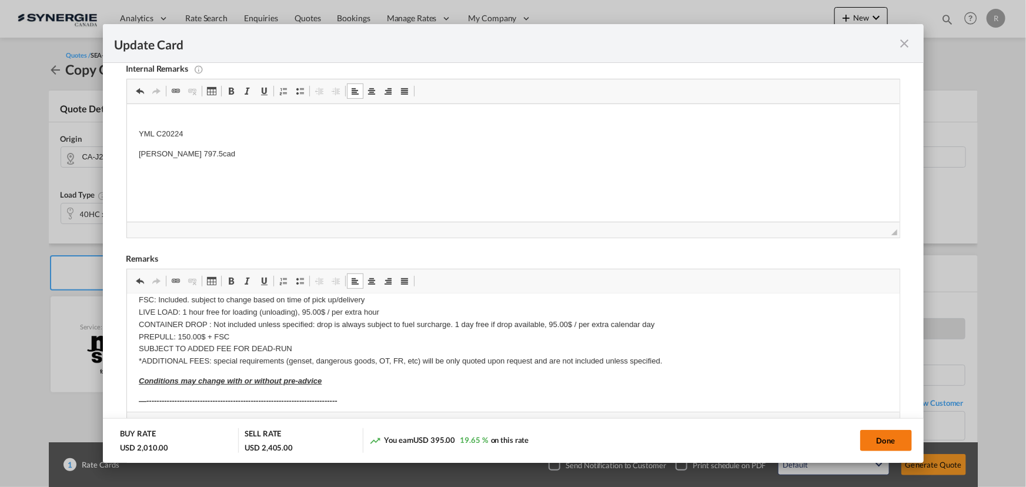
click at [872, 446] on button "Done" at bounding box center [887, 440] width 52 height 21
type input "29 Sep 2025"
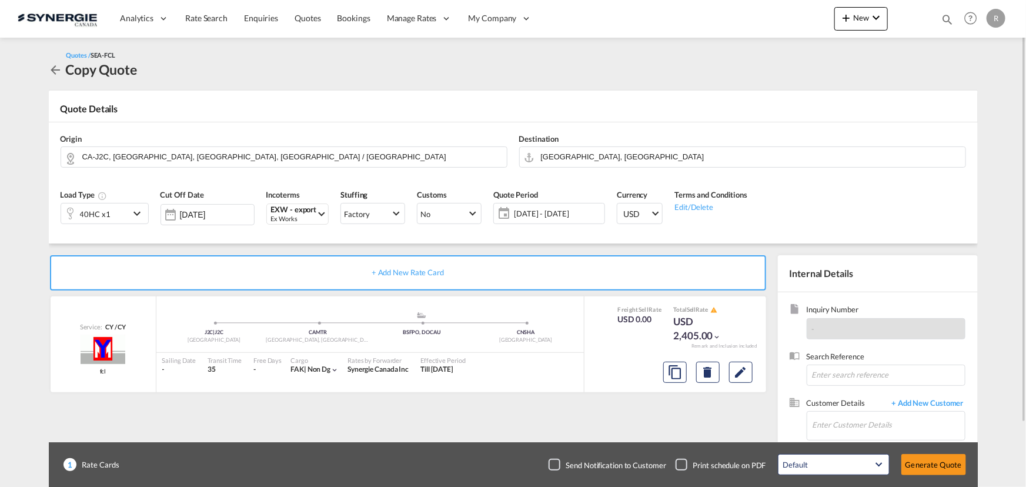
scroll to position [73, 0]
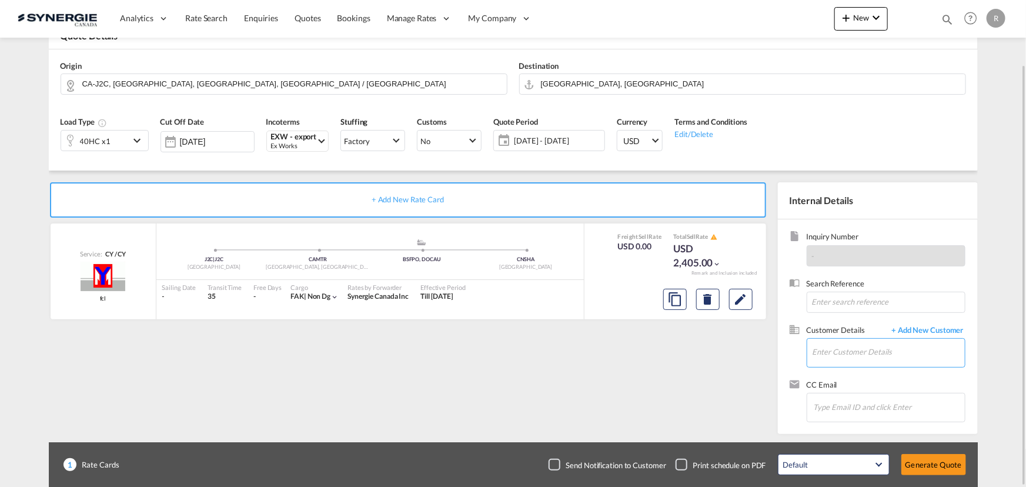
click at [841, 353] on input "Enter Customer Details" at bounding box center [889, 352] width 152 height 26
paste input "op1@krexi.com"
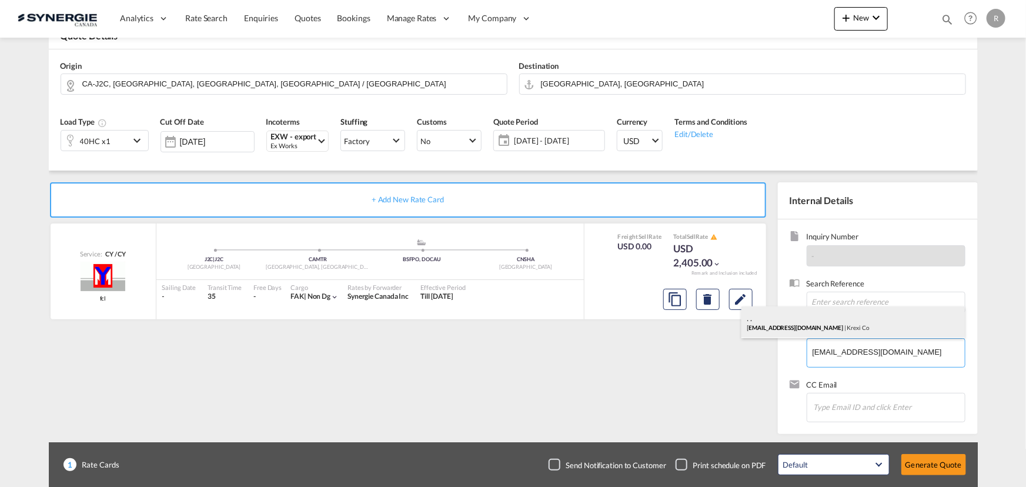
click at [768, 323] on div ". . op1@krexi.com | Krexi Co" at bounding box center [854, 322] width 224 height 32
type input "Krexi Co, . ., op1@krexi.com"
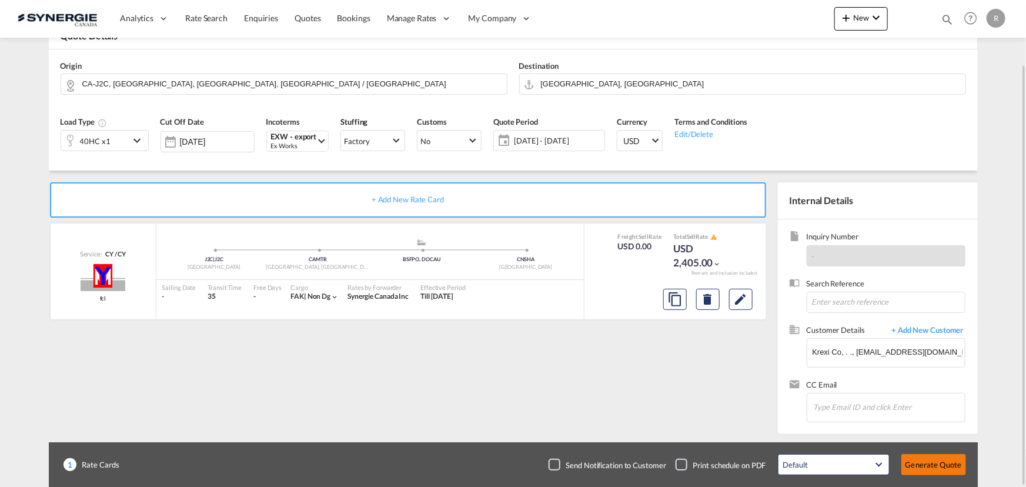
click at [929, 466] on button "Generate Quote" at bounding box center [934, 464] width 65 height 21
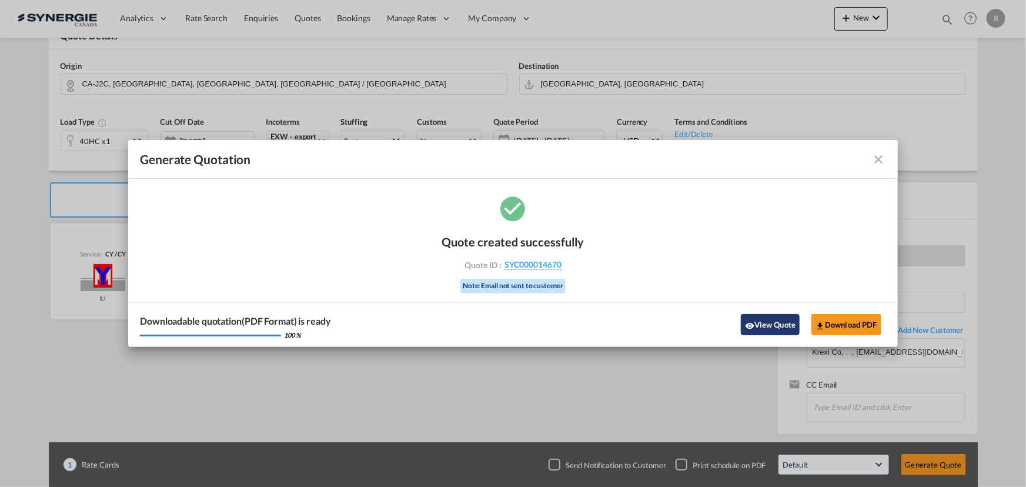
click at [756, 328] on button "View Quote" at bounding box center [770, 324] width 59 height 21
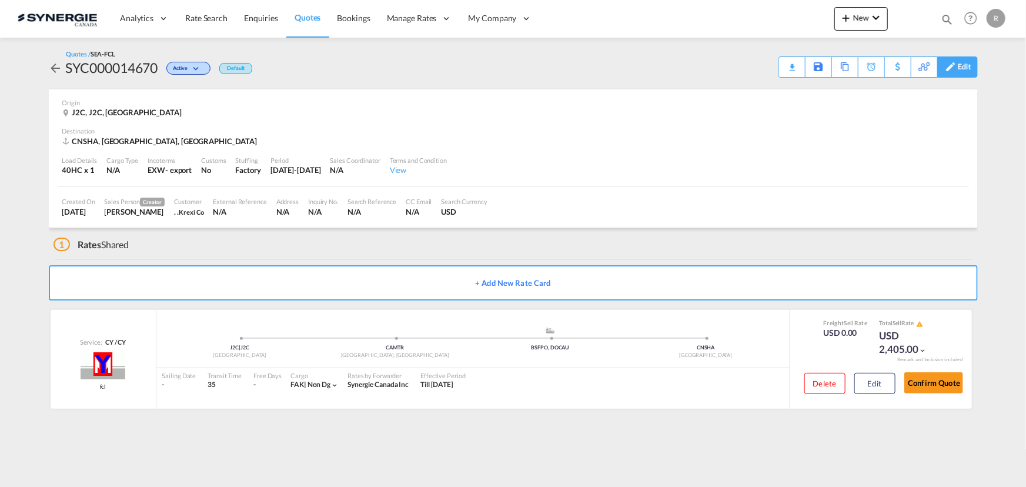
click at [962, 71] on div "Edit" at bounding box center [965, 67] width 14 height 20
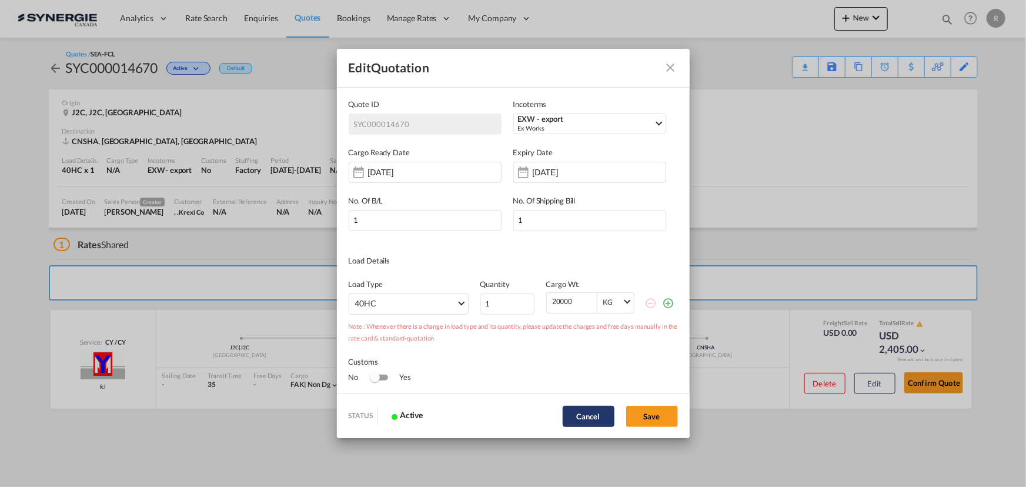
click at [572, 419] on button "Cancel" at bounding box center [589, 416] width 52 height 21
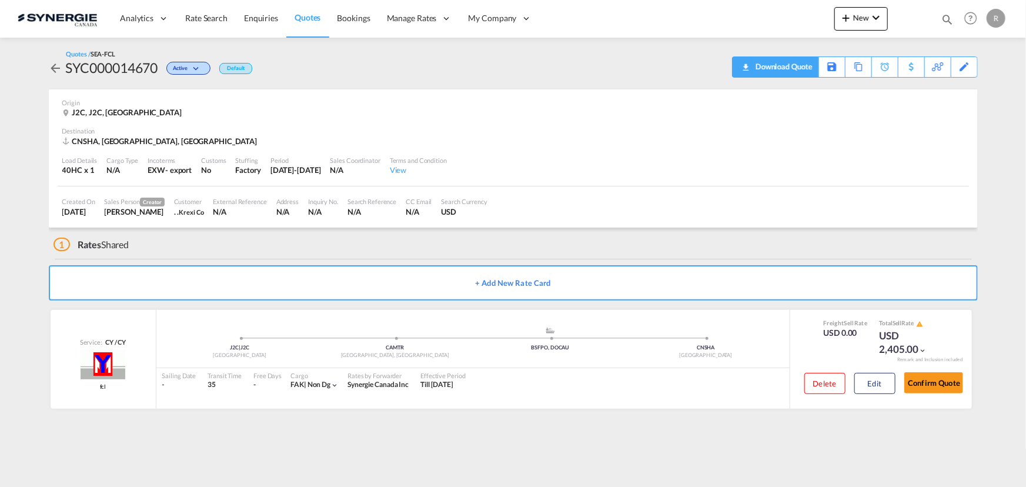
click at [798, 70] on div "Download Quote" at bounding box center [783, 66] width 60 height 19
